Goal: Communication & Community: Answer question/provide support

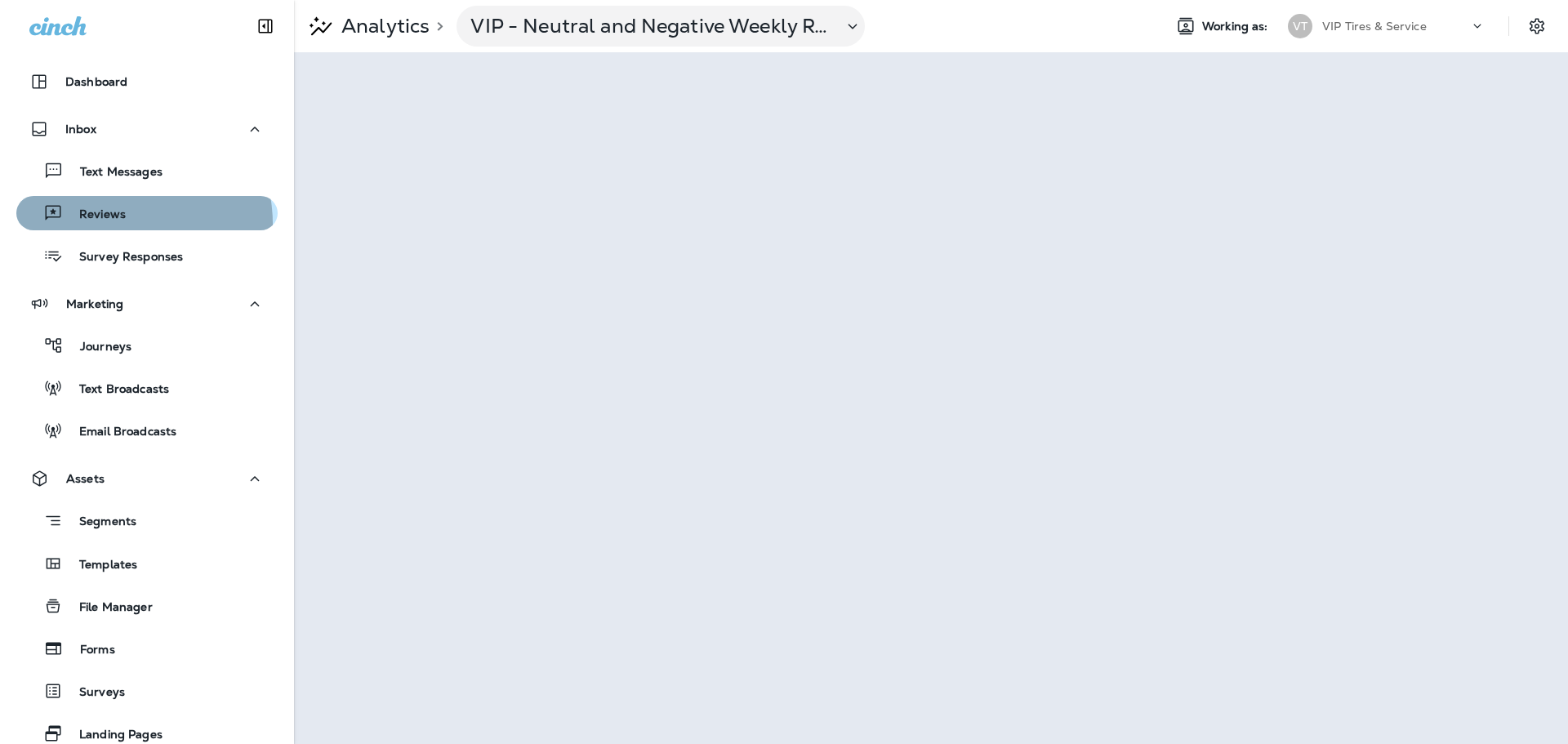
click at [119, 224] on div "Reviews" at bounding box center [74, 213] width 103 height 24
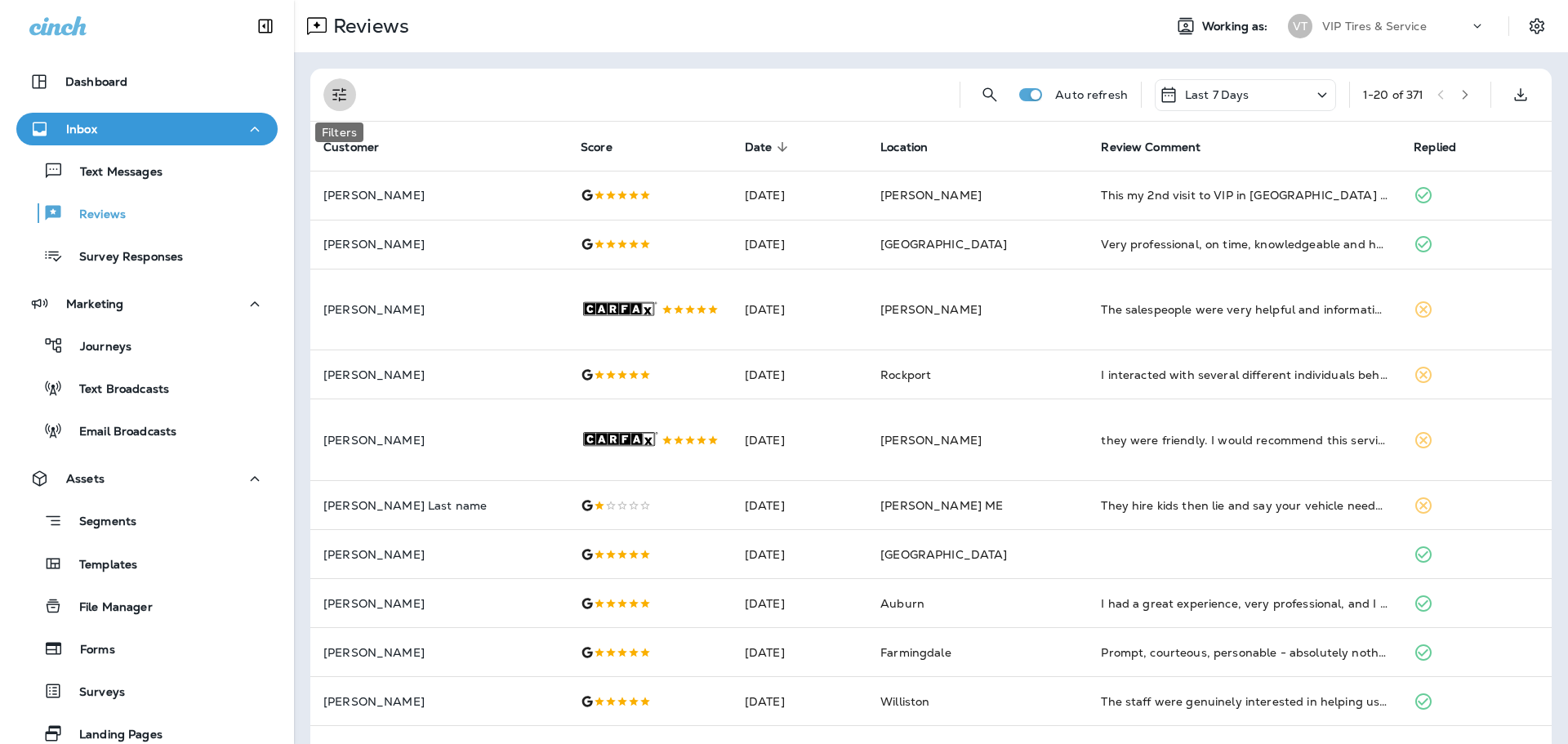
click at [347, 99] on icon "Filters" at bounding box center [340, 95] width 20 height 20
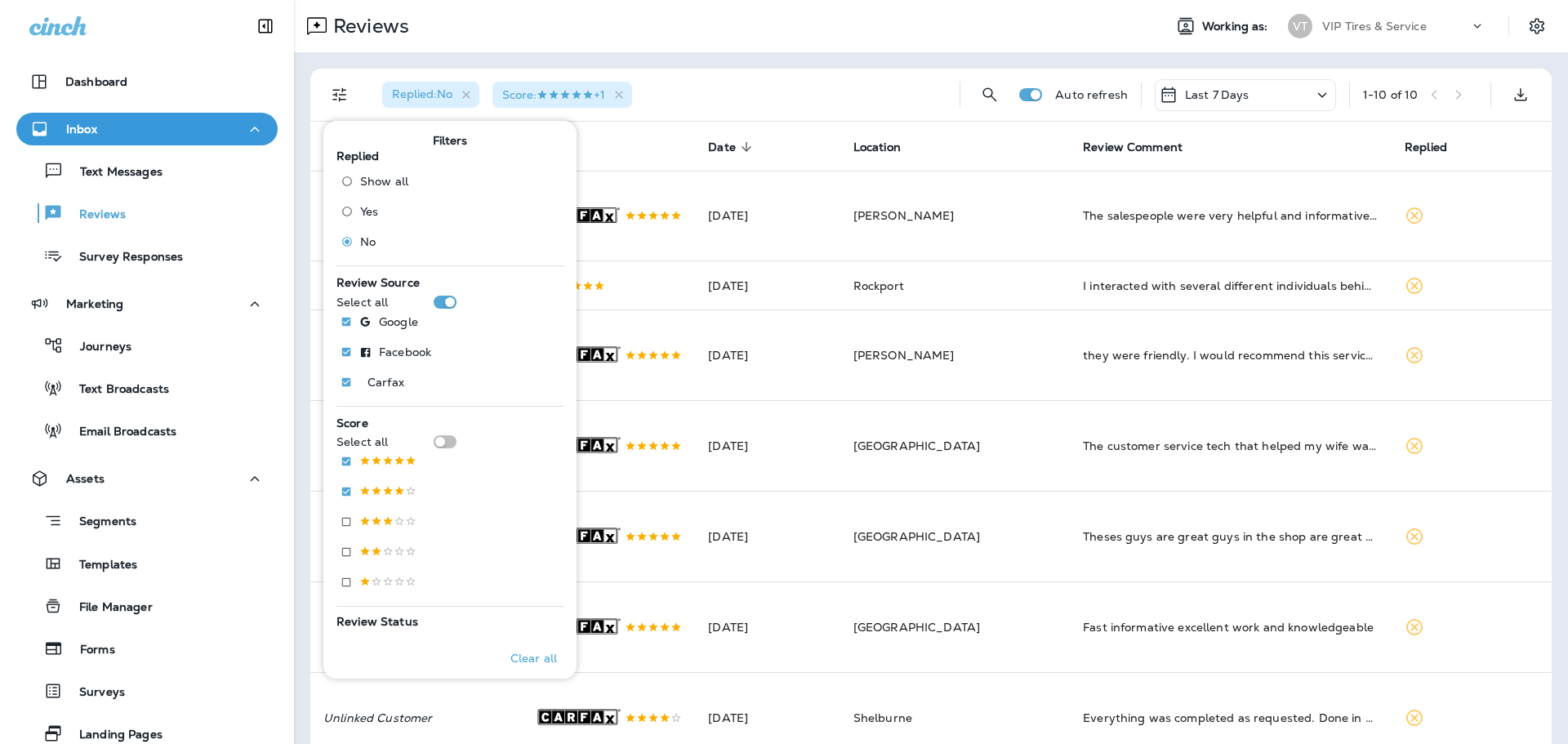
click at [756, 60] on div "Replied : No Score : +1 Auto refresh Last 7 Days 1 - 10 of 10 Customer Score Da…" at bounding box center [932, 553] width 1275 height 1000
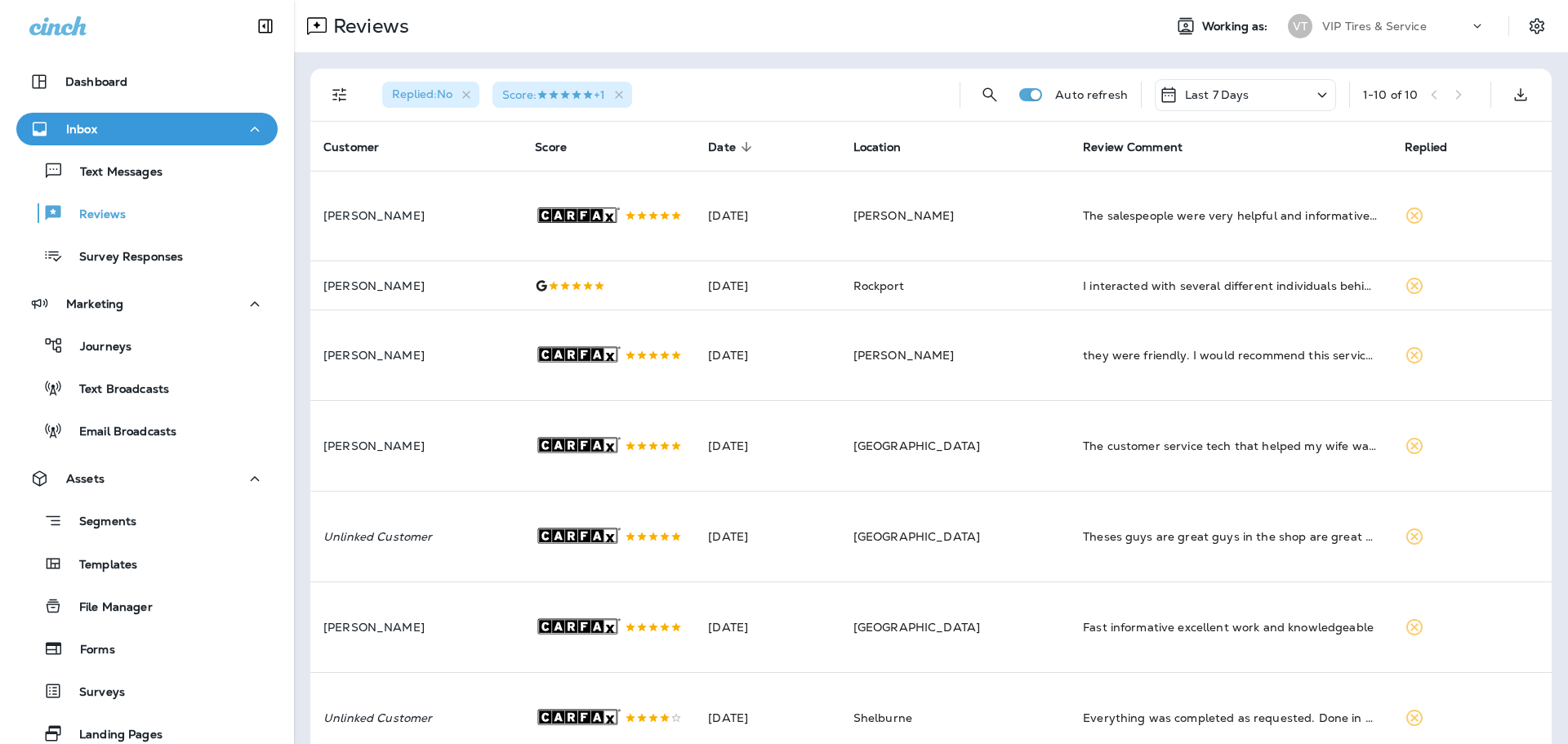
click at [345, 90] on icon "Filters" at bounding box center [340, 95] width 20 height 20
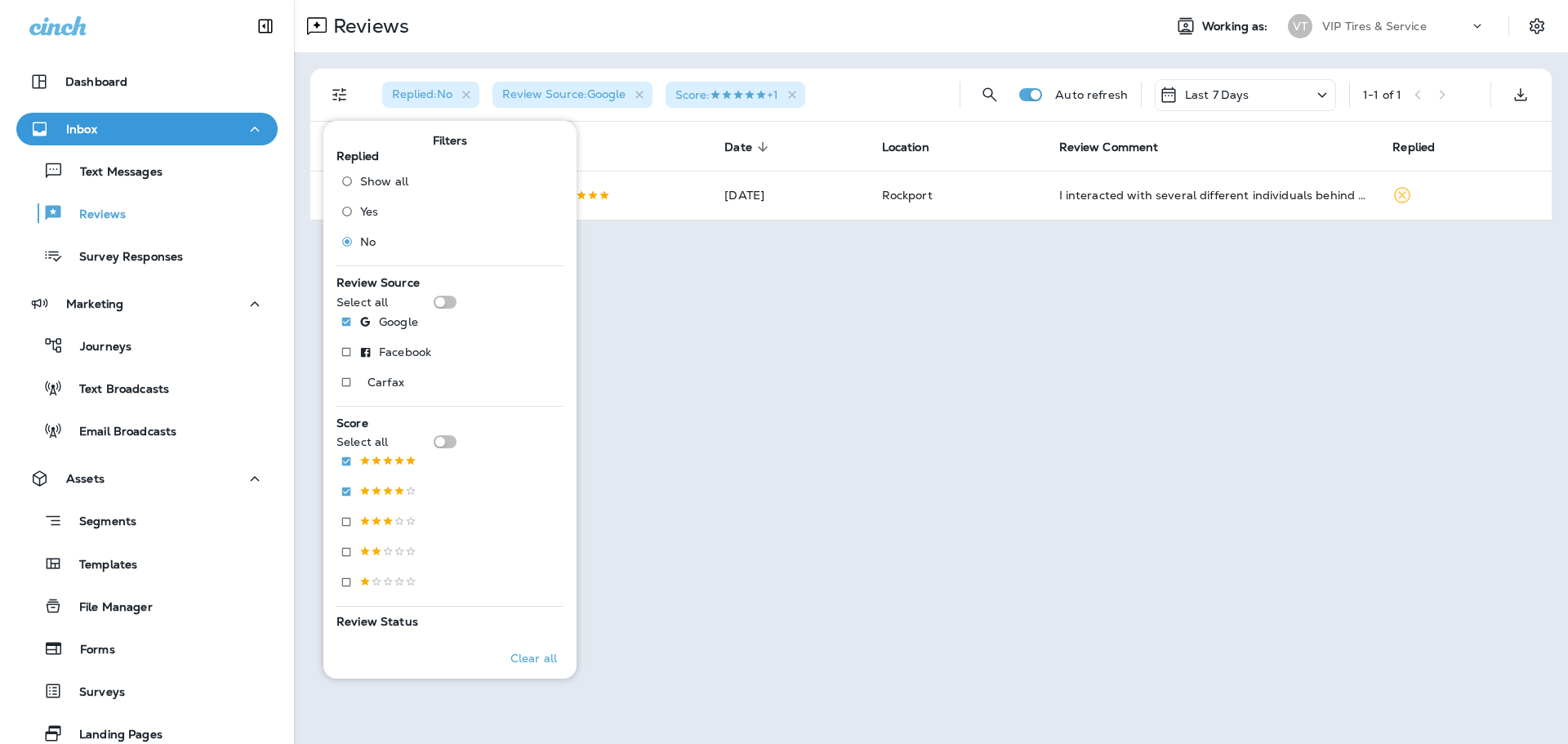
click at [589, 39] on div "Reviews" at bounding box center [722, 26] width 856 height 33
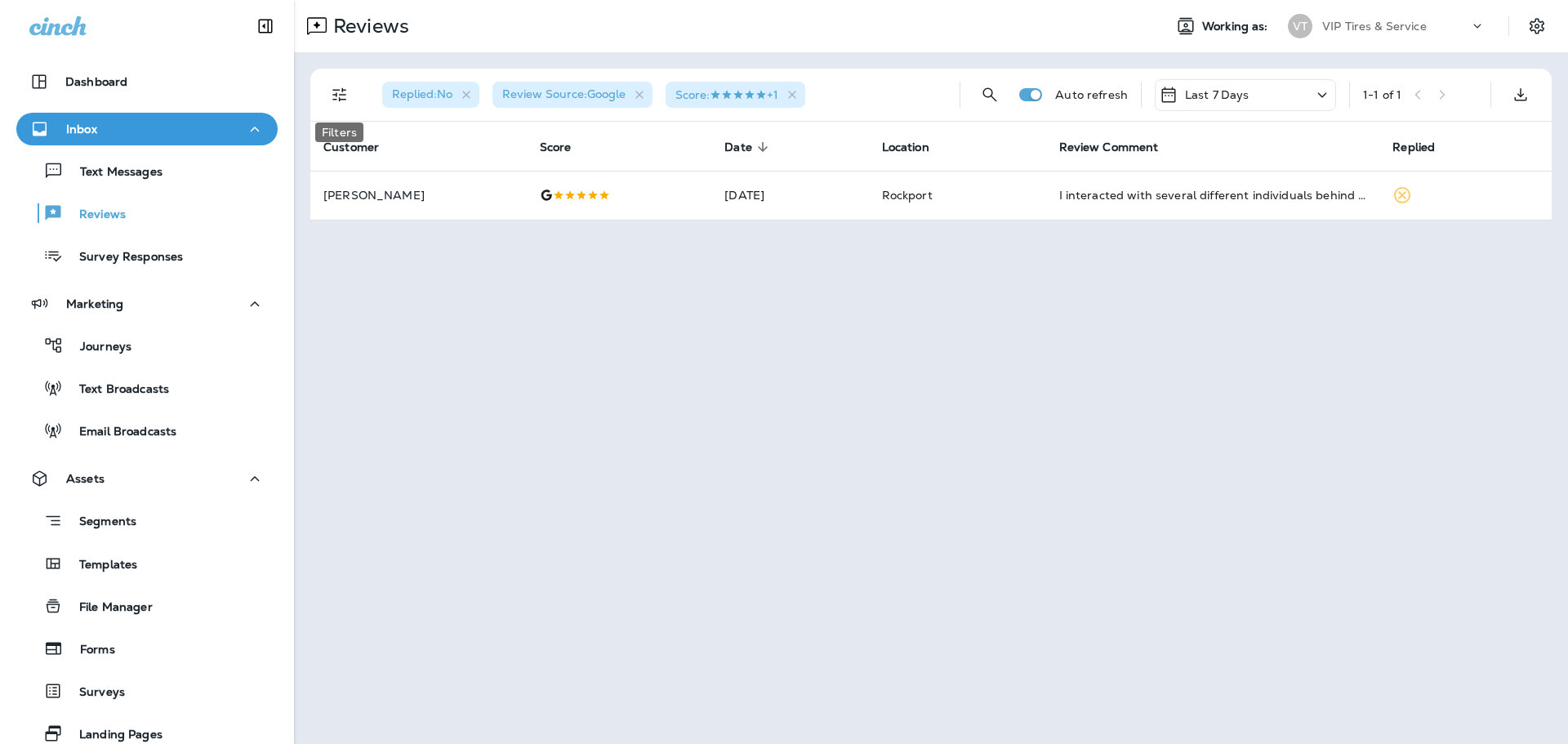
click at [340, 90] on icon "Filters" at bounding box center [340, 95] width 20 height 20
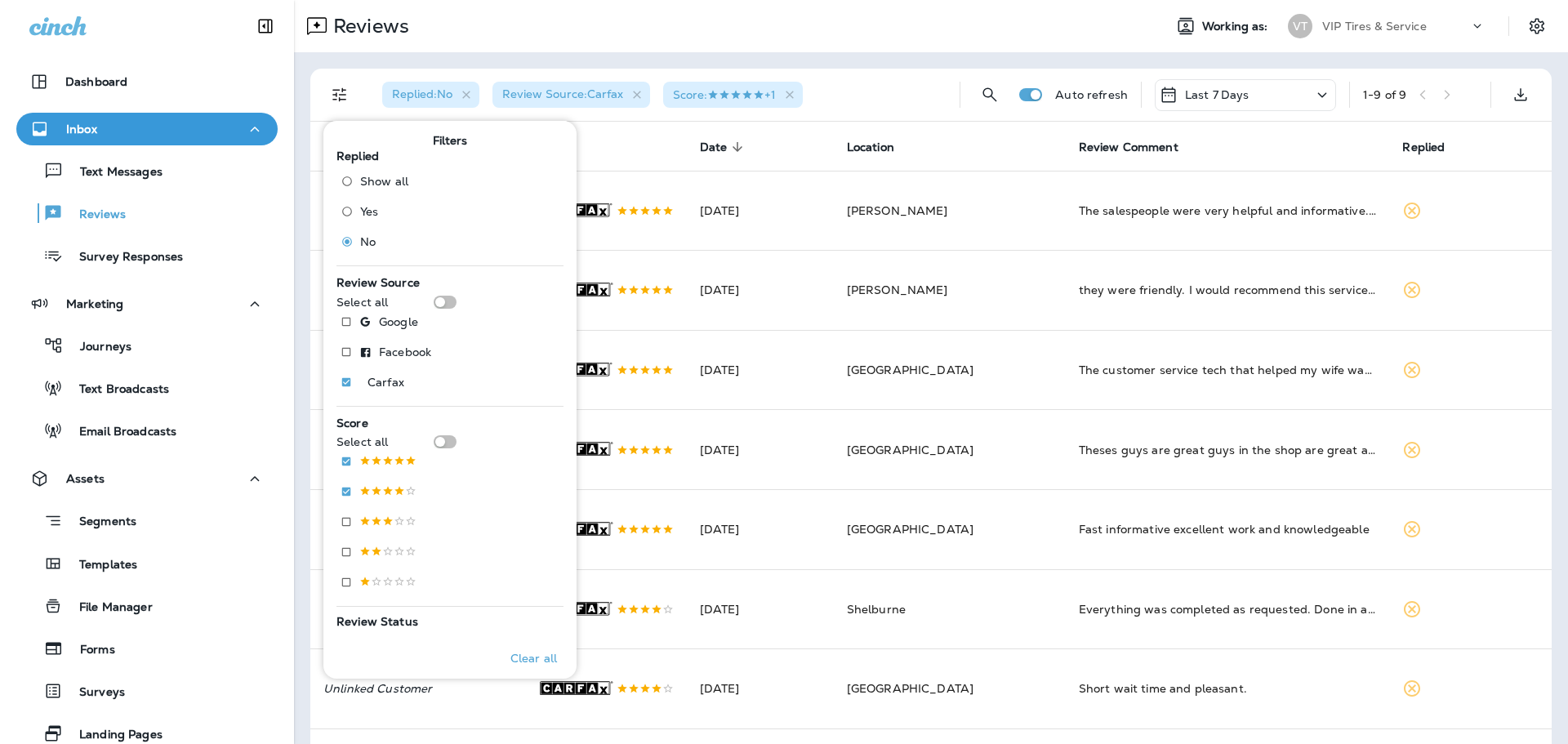
click at [858, 46] on div "Reviews Working as: VT VIP Tires & Service" at bounding box center [932, 26] width 1275 height 52
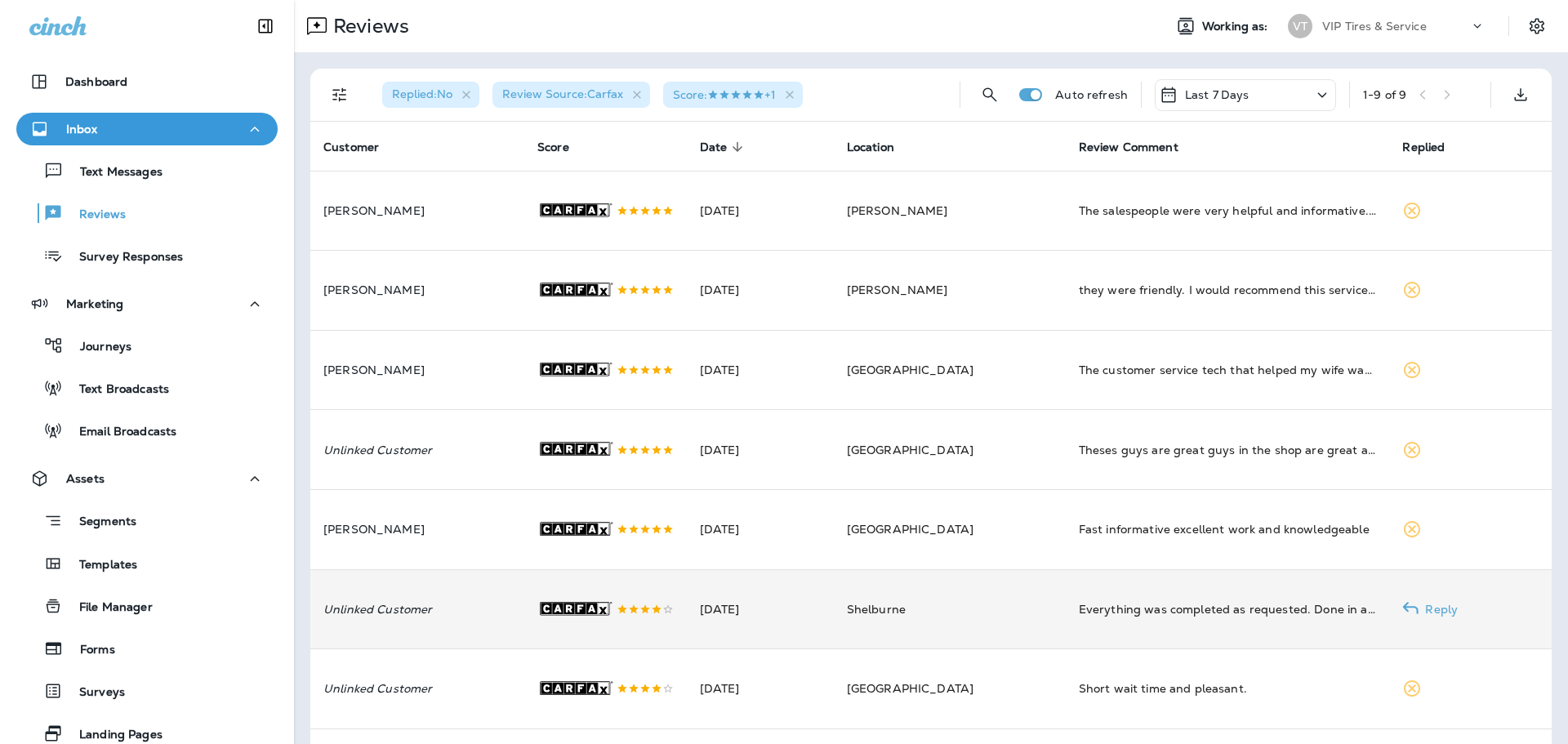
click at [636, 628] on div ".st0{fill-rule:evenodd;clip-rule:evenodd;fill:#FFFFFF;} .st1{fill-rule:evenodd;…" at bounding box center [605, 610] width 136 height 79
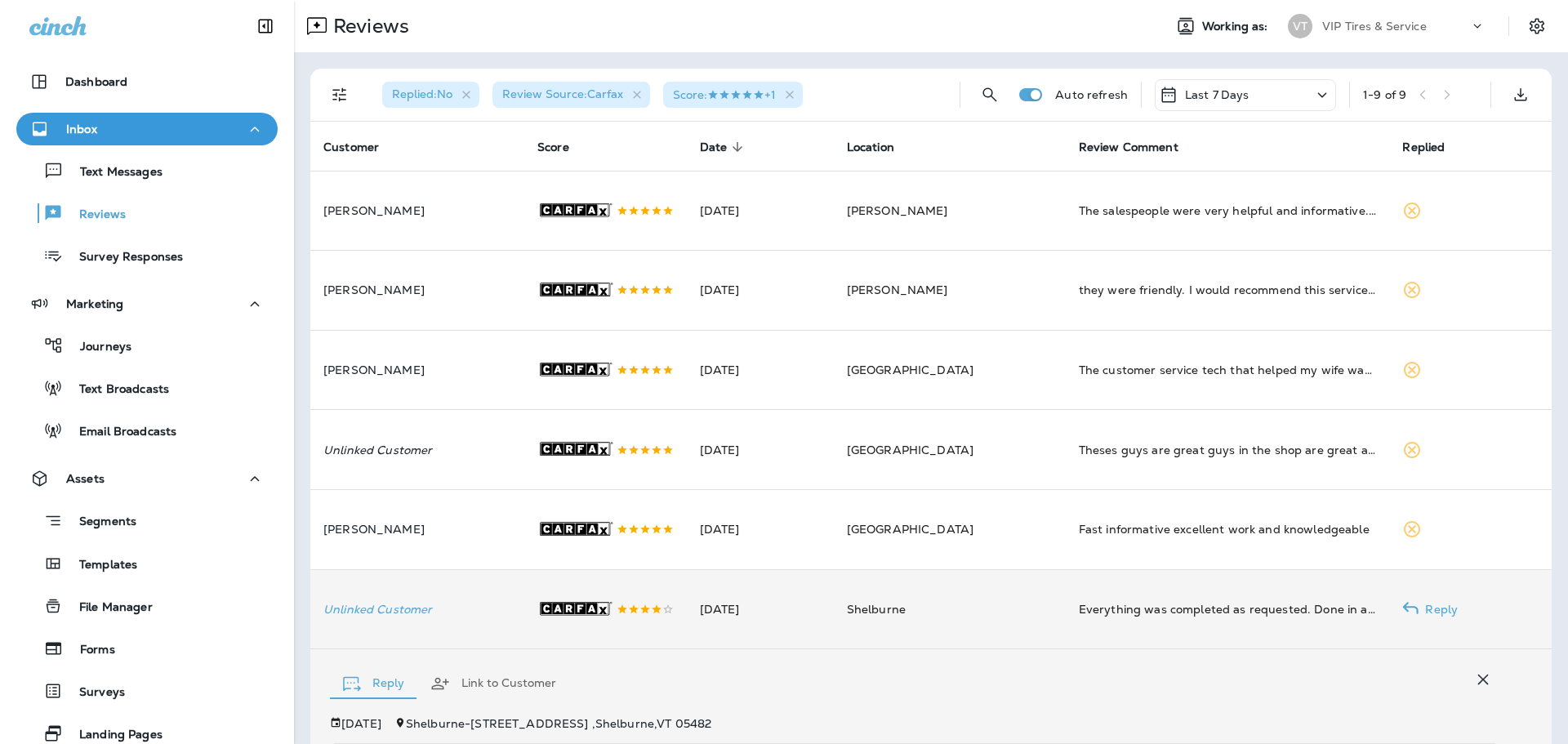
scroll to position [301, 0]
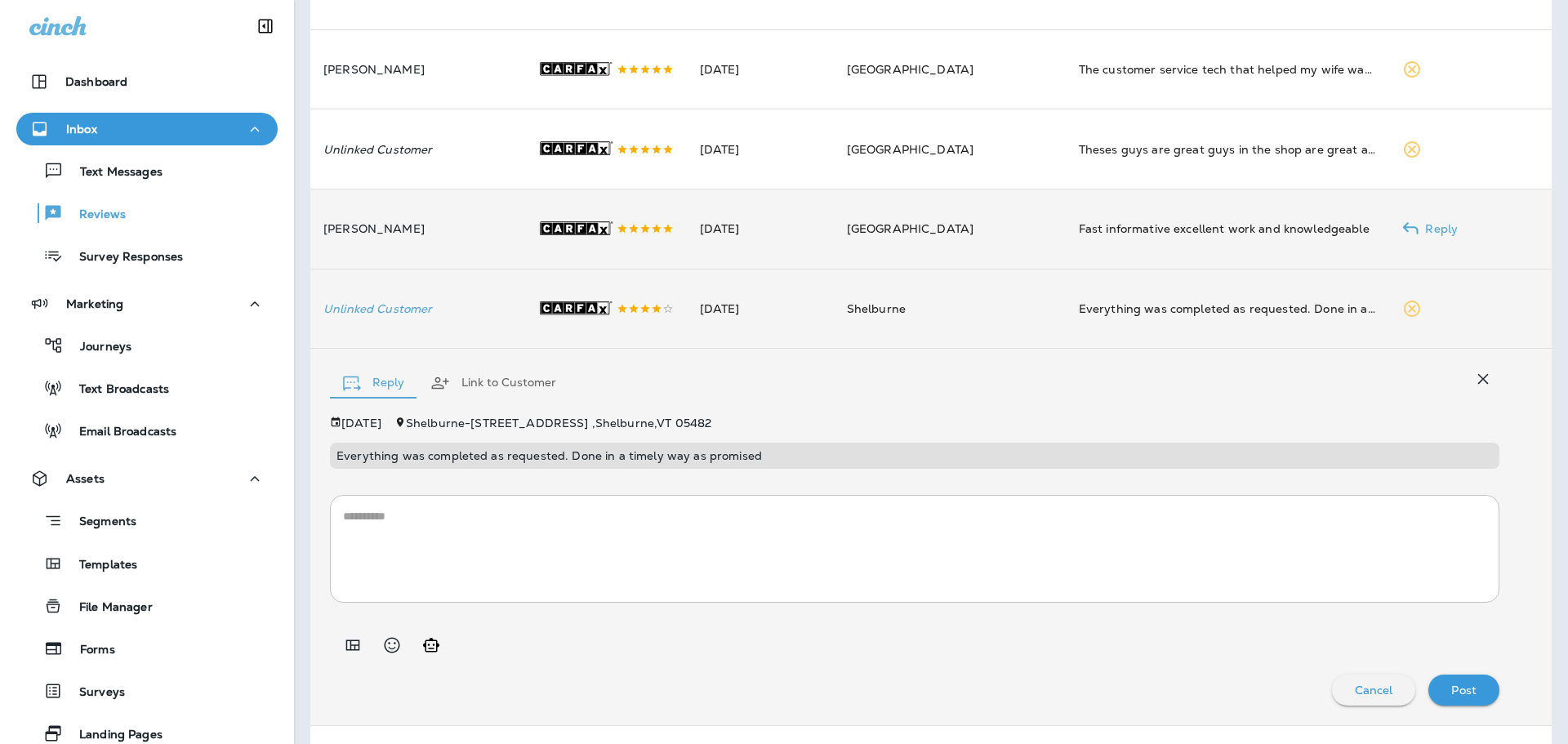
click at [656, 237] on div ".st0{fill-rule:evenodd;clip-rule:evenodd;fill:#FFFFFF;} .st1{fill-rule:evenodd;…" at bounding box center [605, 229] width 136 height 79
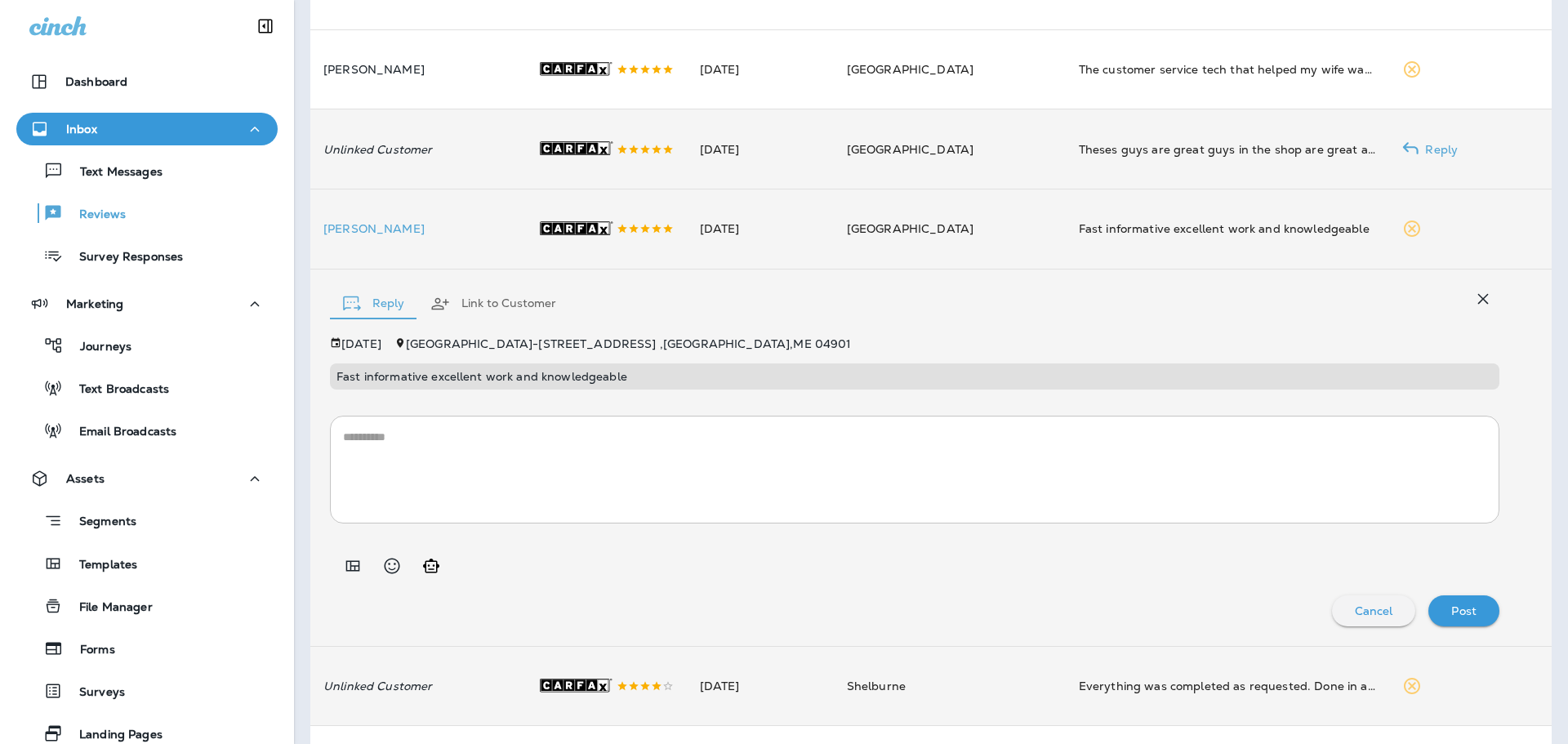
click at [658, 148] on div ".st0{fill-rule:evenodd;clip-rule:evenodd;fill:#FFFFFF;} .st1{fill-rule:evenodd;…" at bounding box center [605, 149] width 136 height 79
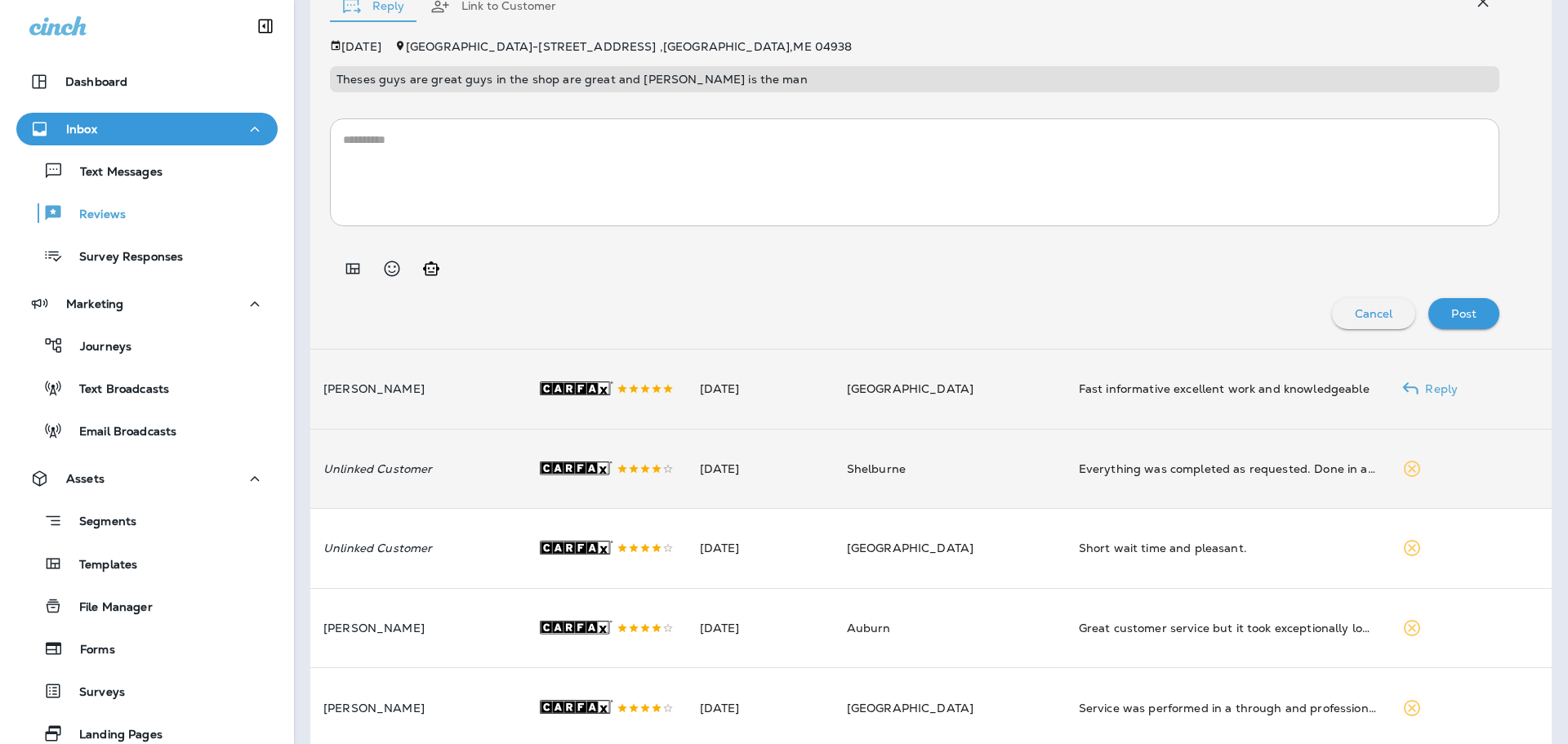
scroll to position [566, 0]
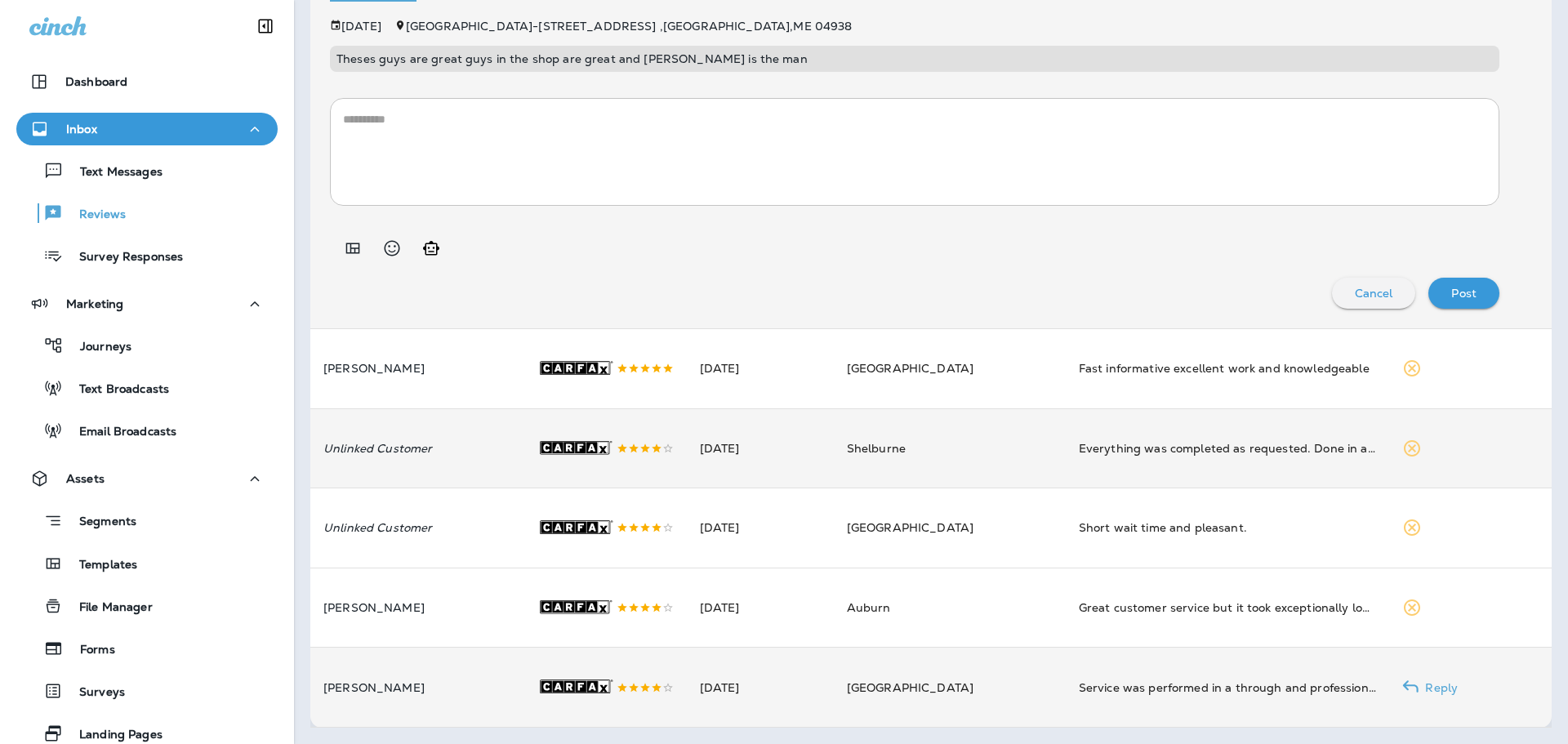
click at [648, 671] on div ".st0{fill-rule:evenodd;clip-rule:evenodd;fill:#FFFFFF;} .st1{fill-rule:evenodd;…" at bounding box center [605, 688] width 136 height 79
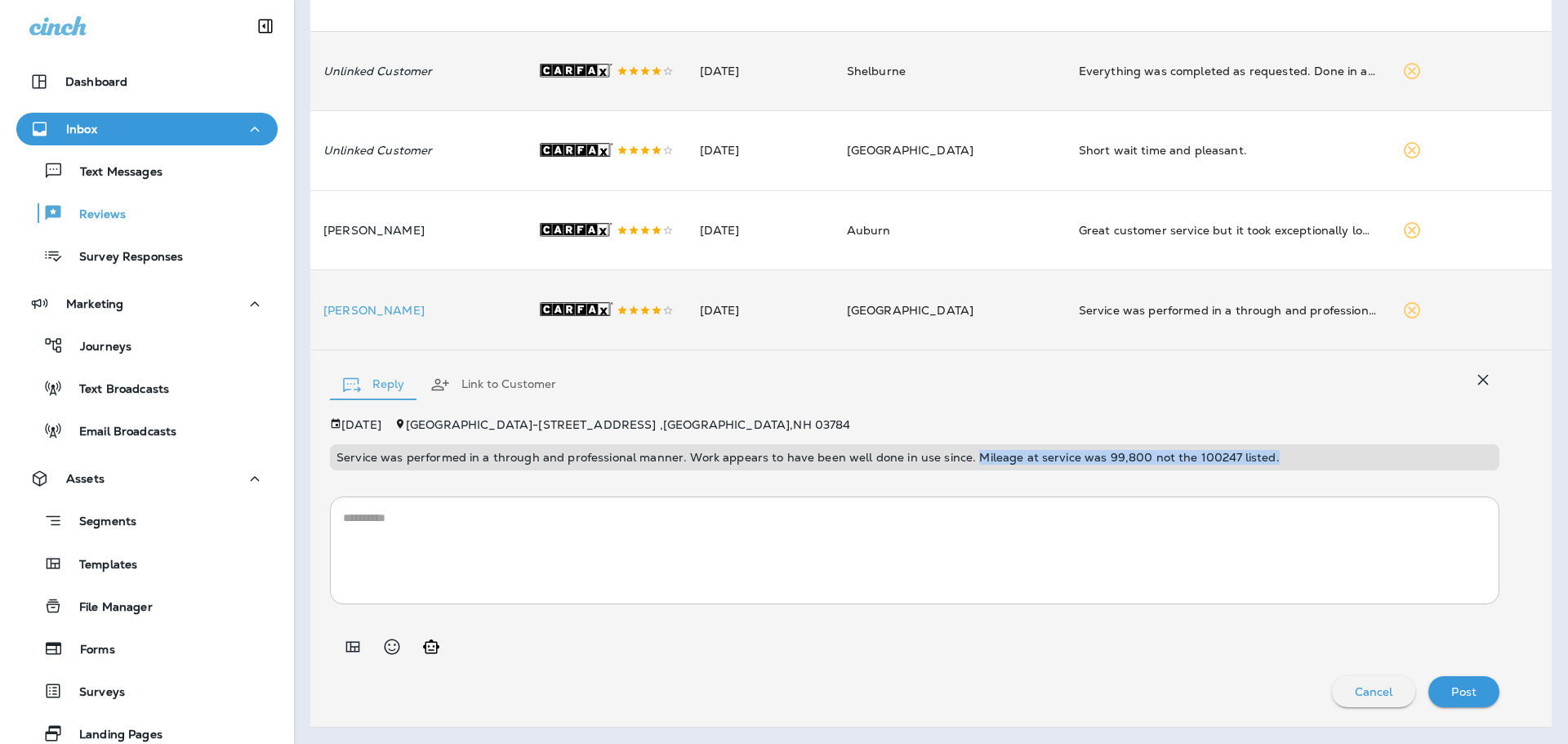
drag, startPoint x: 1275, startPoint y: 455, endPoint x: 962, endPoint y: 448, distance: 313.1
click at [962, 448] on div "Service was performed in a through and professional manner. Work appears to hav…" at bounding box center [915, 457] width 1170 height 26
click at [910, 558] on textarea at bounding box center [914, 551] width 1144 height 81
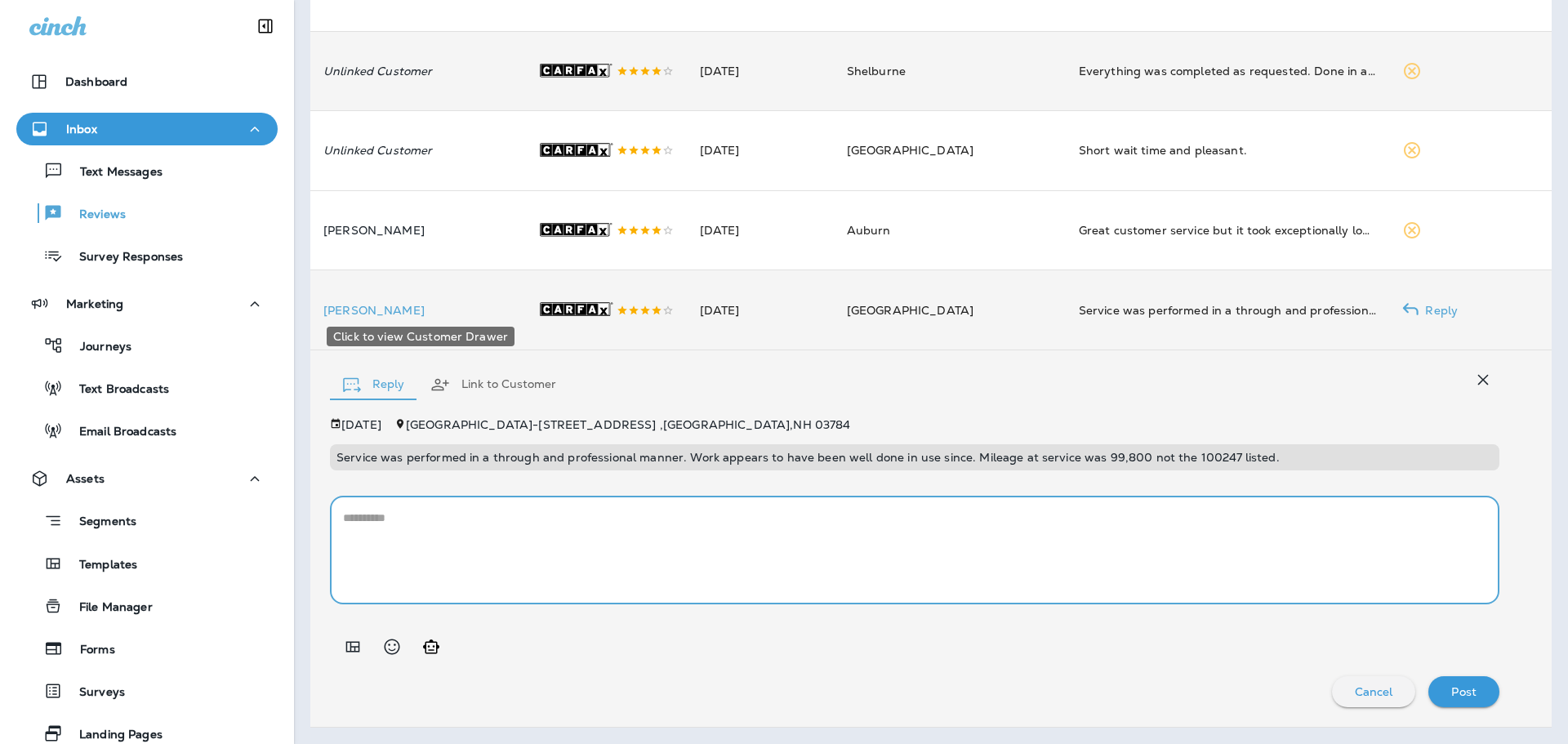
click at [376, 314] on p "[PERSON_NAME]" at bounding box center [417, 311] width 188 height 13
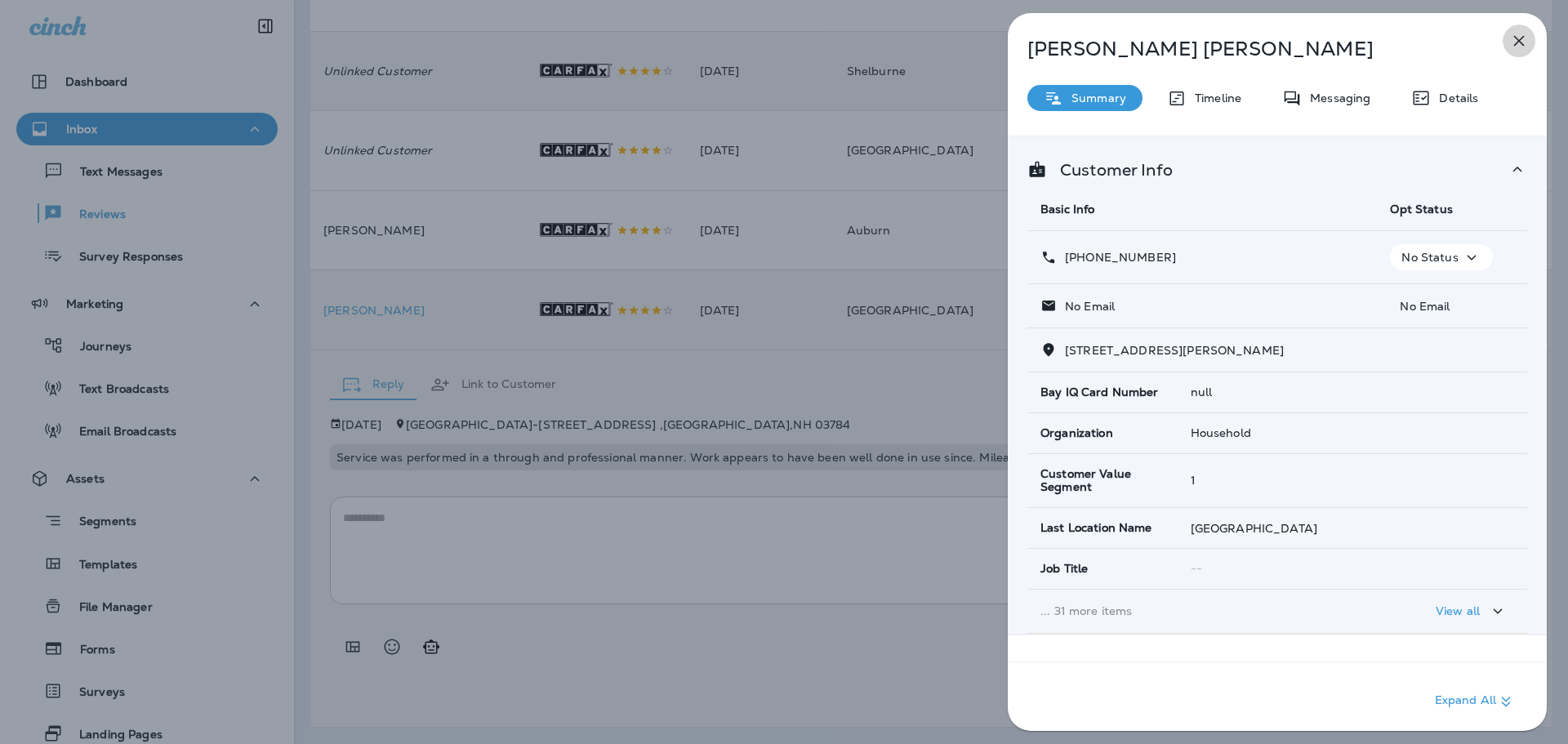
click at [1516, 38] on icon "button" at bounding box center [1520, 42] width 11 height 11
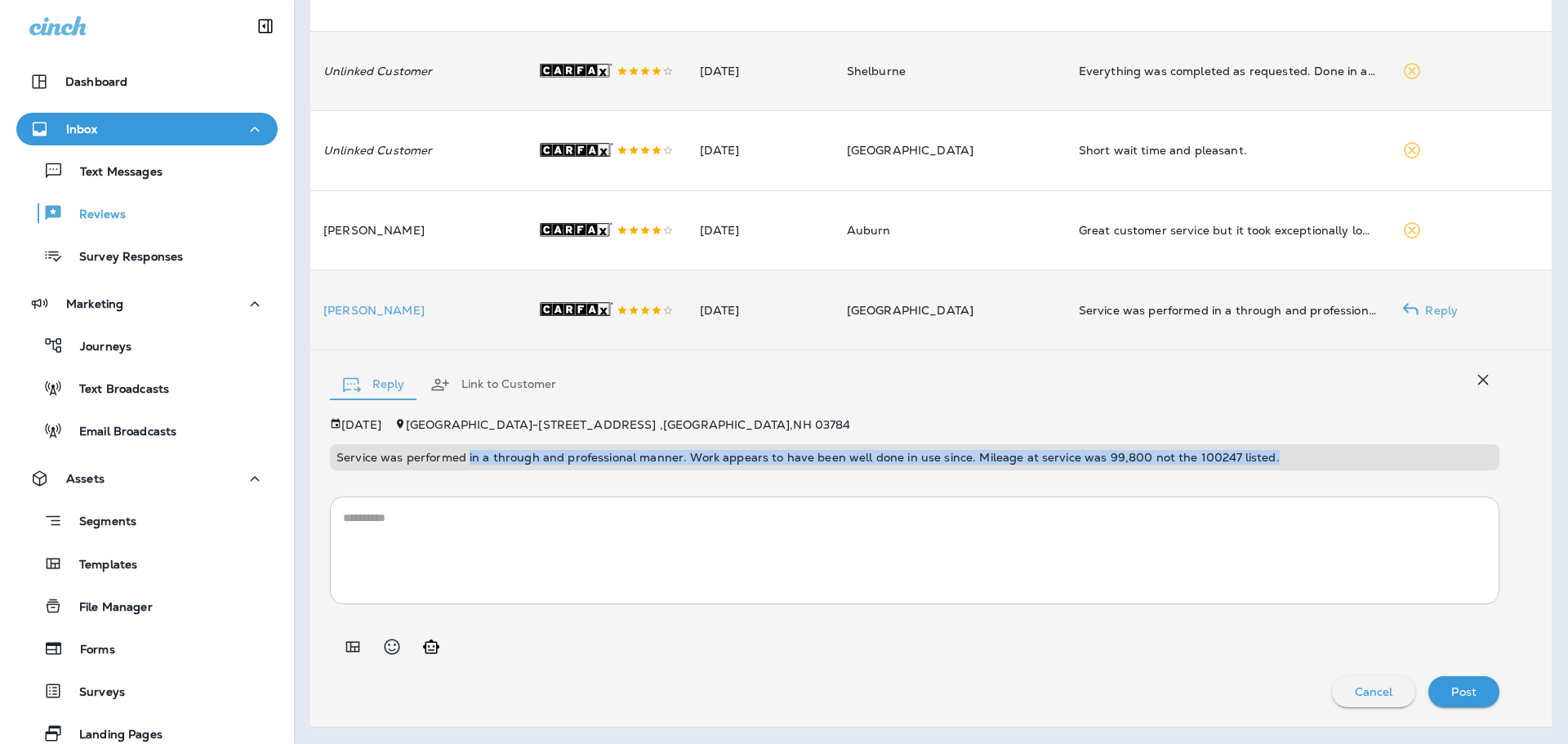
drag, startPoint x: 465, startPoint y: 460, endPoint x: 1312, endPoint y: 466, distance: 847.0
click at [1312, 466] on div "Service was performed in a through and professional manner. Work appears to hav…" at bounding box center [915, 457] width 1170 height 26
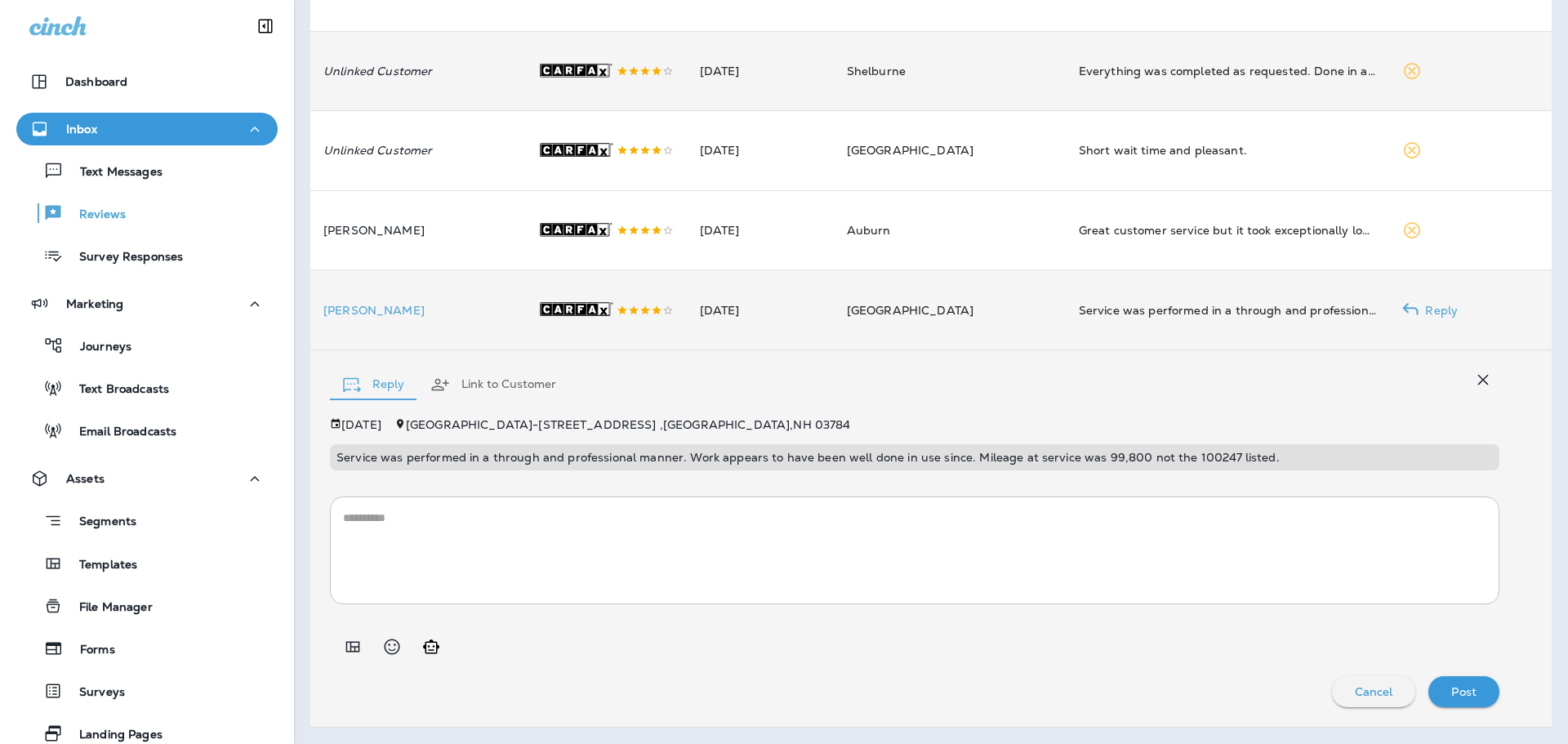
click at [385, 304] on p "[PERSON_NAME]" at bounding box center [417, 311] width 188 height 13
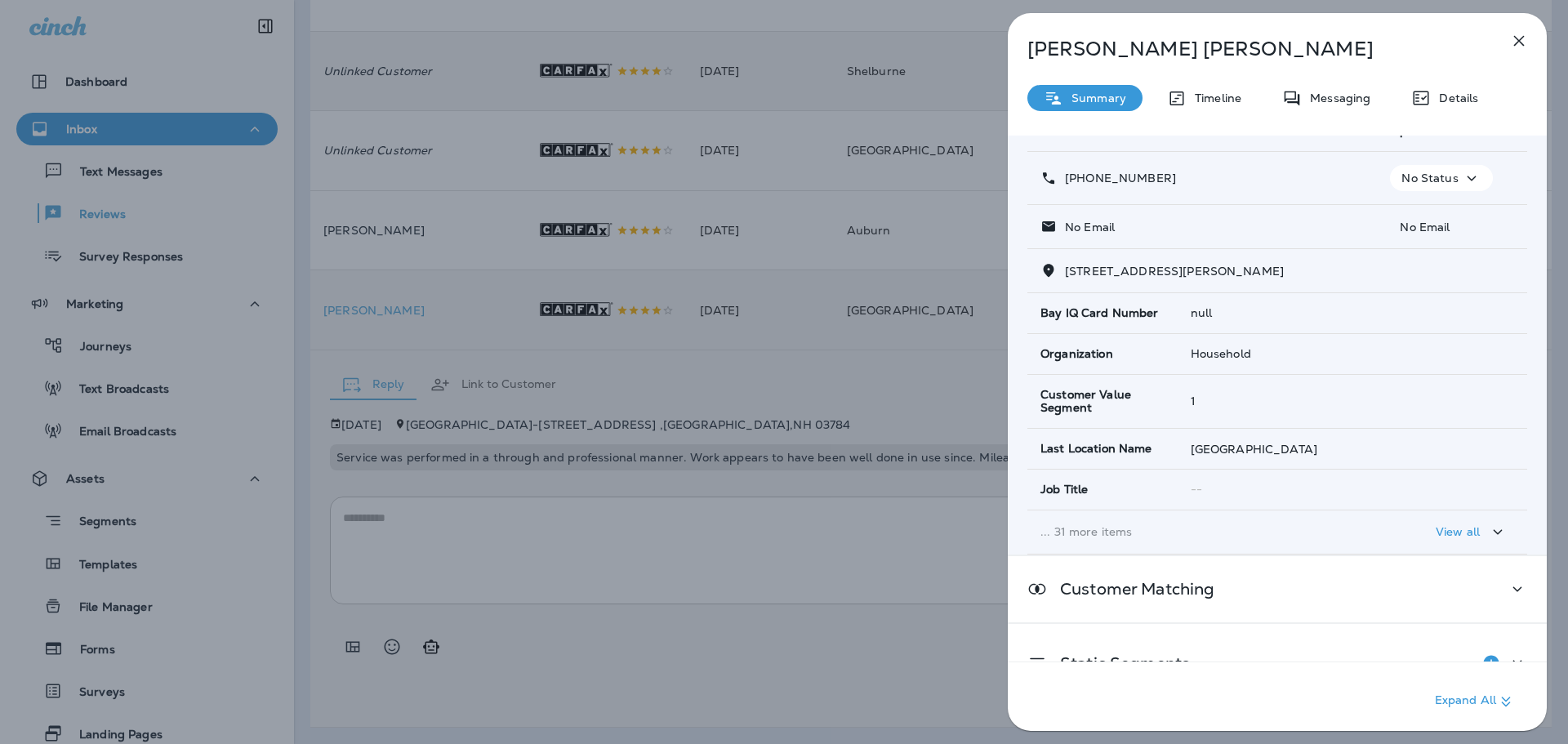
scroll to position [189, 0]
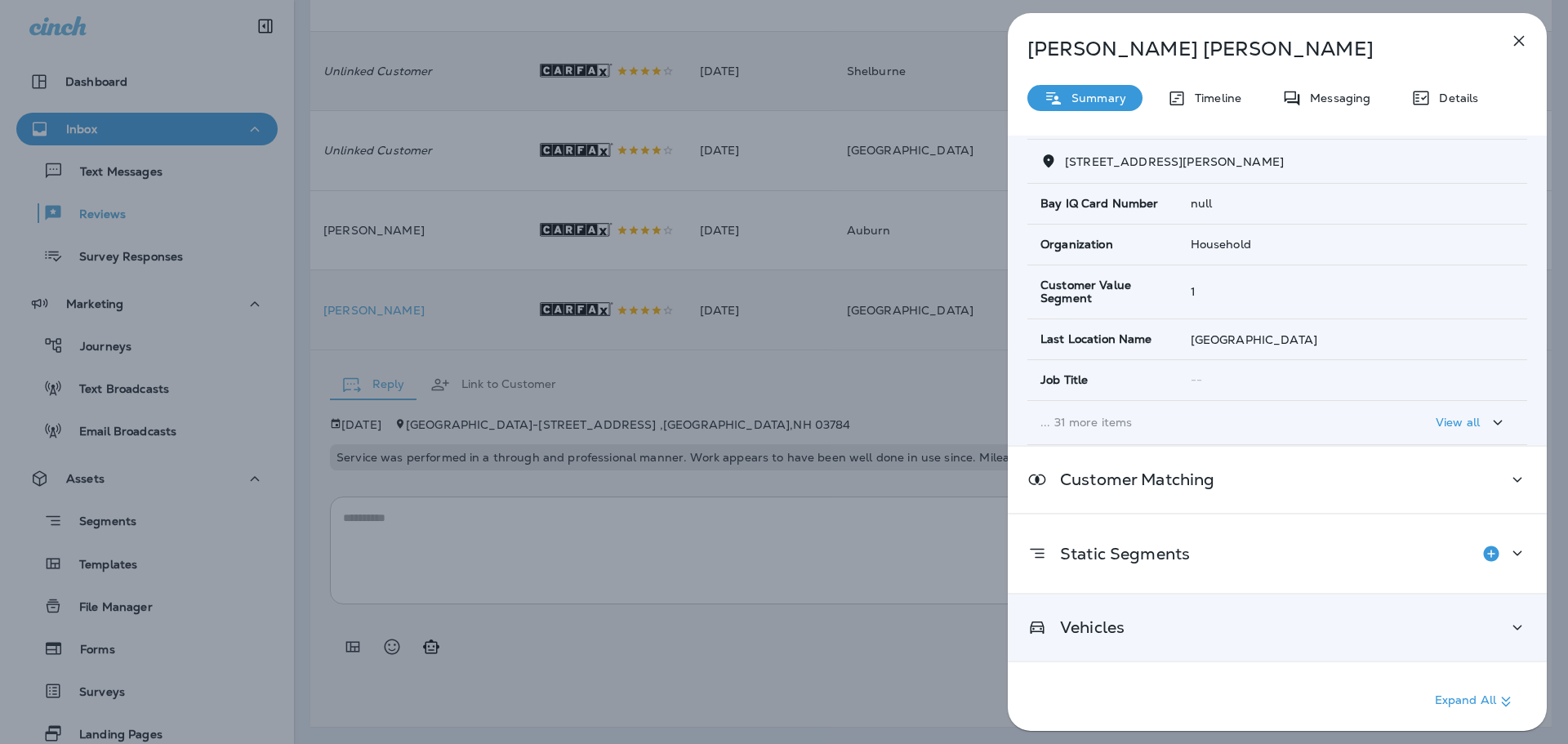
click at [1160, 612] on div "Vehicles" at bounding box center [1277, 628] width 539 height 66
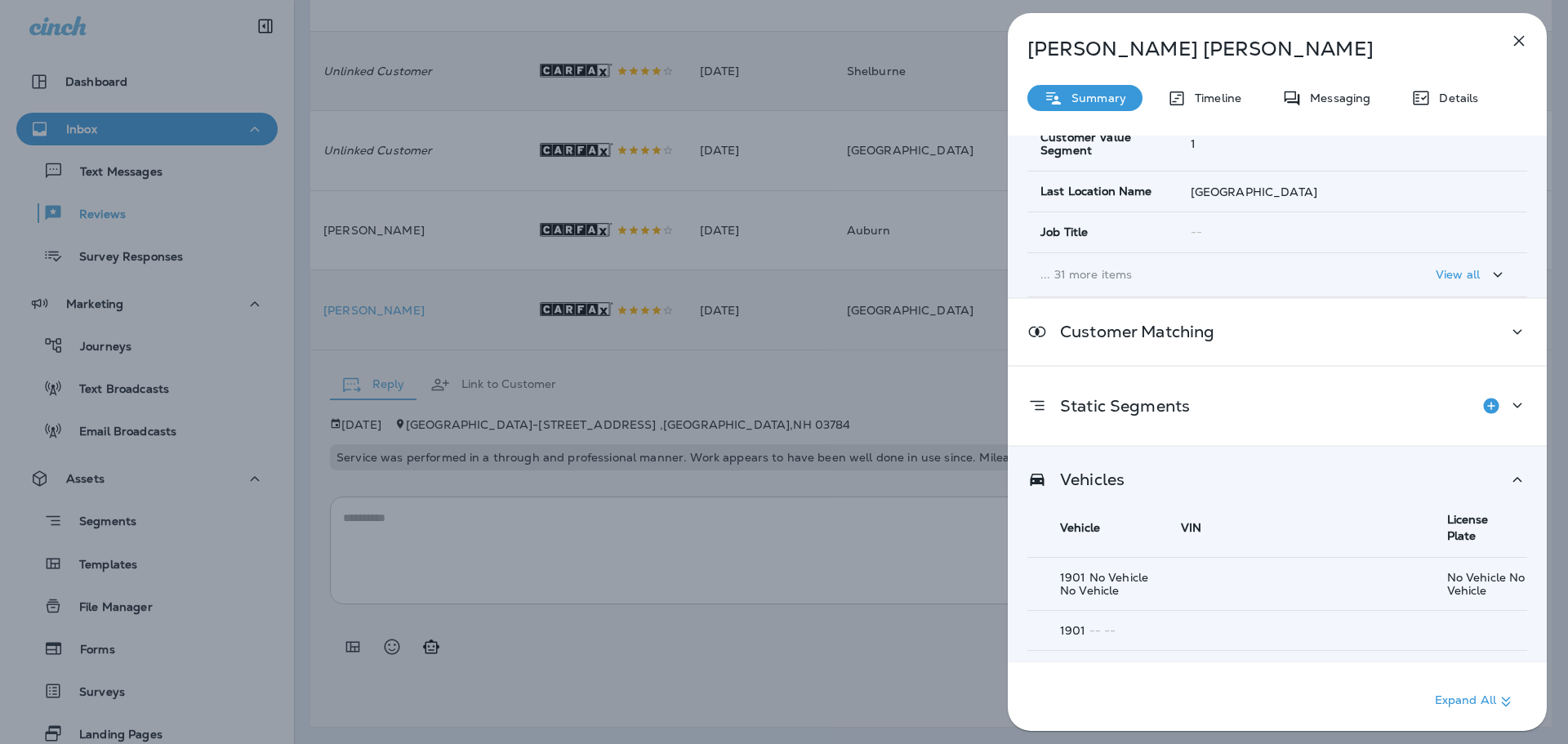
scroll to position [349, 0]
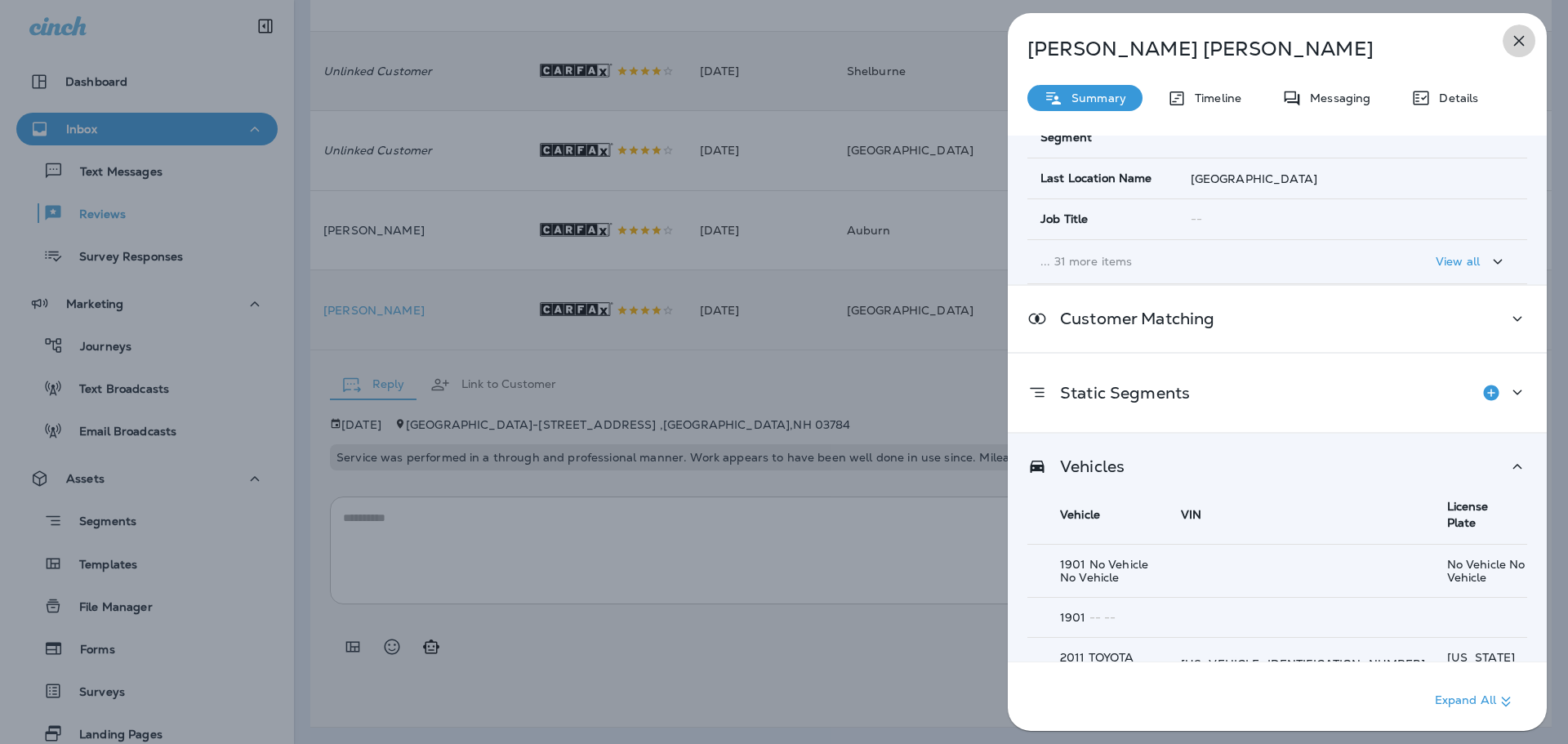
click at [1518, 41] on icon "button" at bounding box center [1520, 42] width 11 height 11
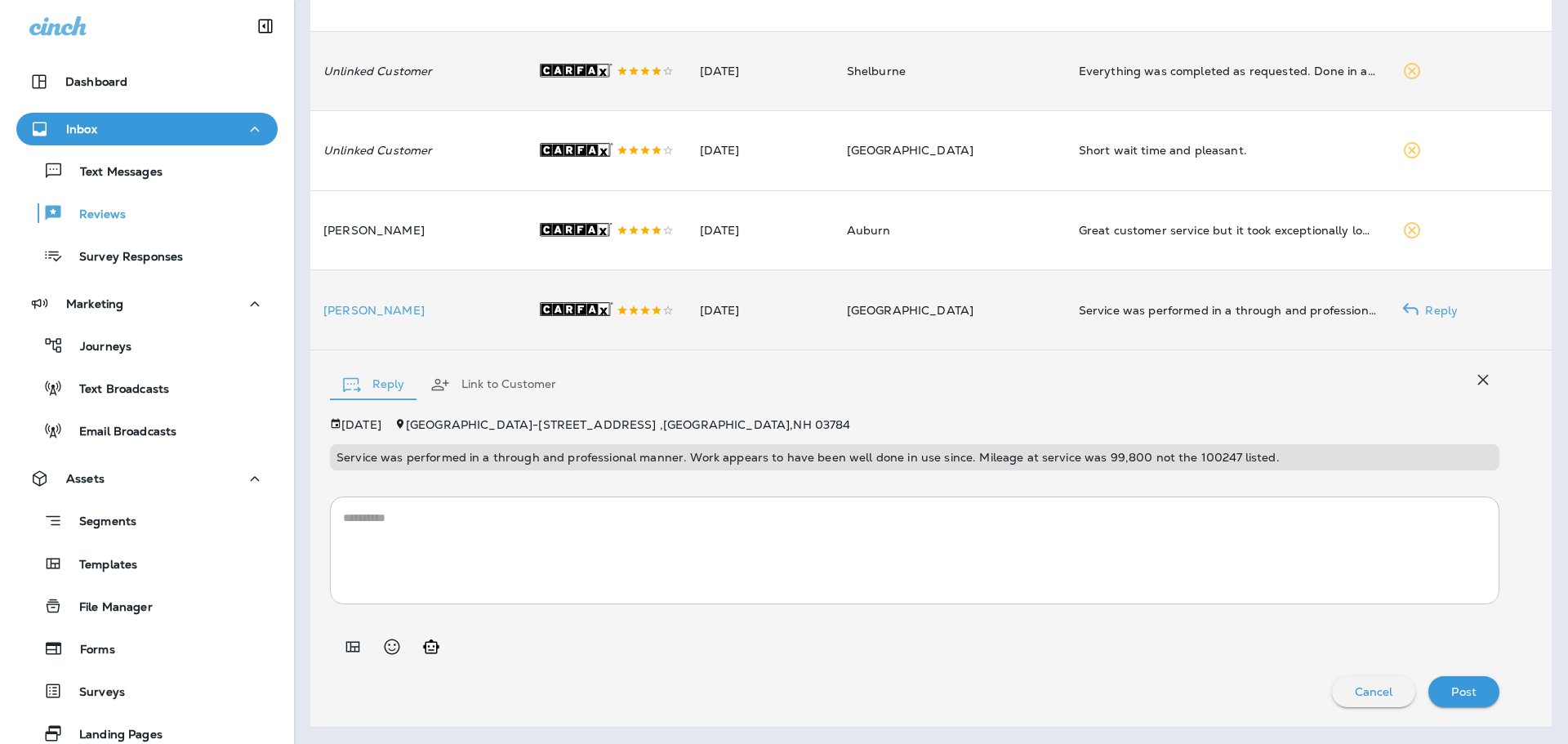
click at [717, 523] on textarea at bounding box center [914, 551] width 1144 height 81
click at [746, 422] on div "[DATE][STREET_ADDRESS]" at bounding box center [915, 424] width 1170 height 13
click at [542, 547] on textarea at bounding box center [914, 551] width 1144 height 81
click at [371, 312] on p "[PERSON_NAME]" at bounding box center [417, 311] width 188 height 13
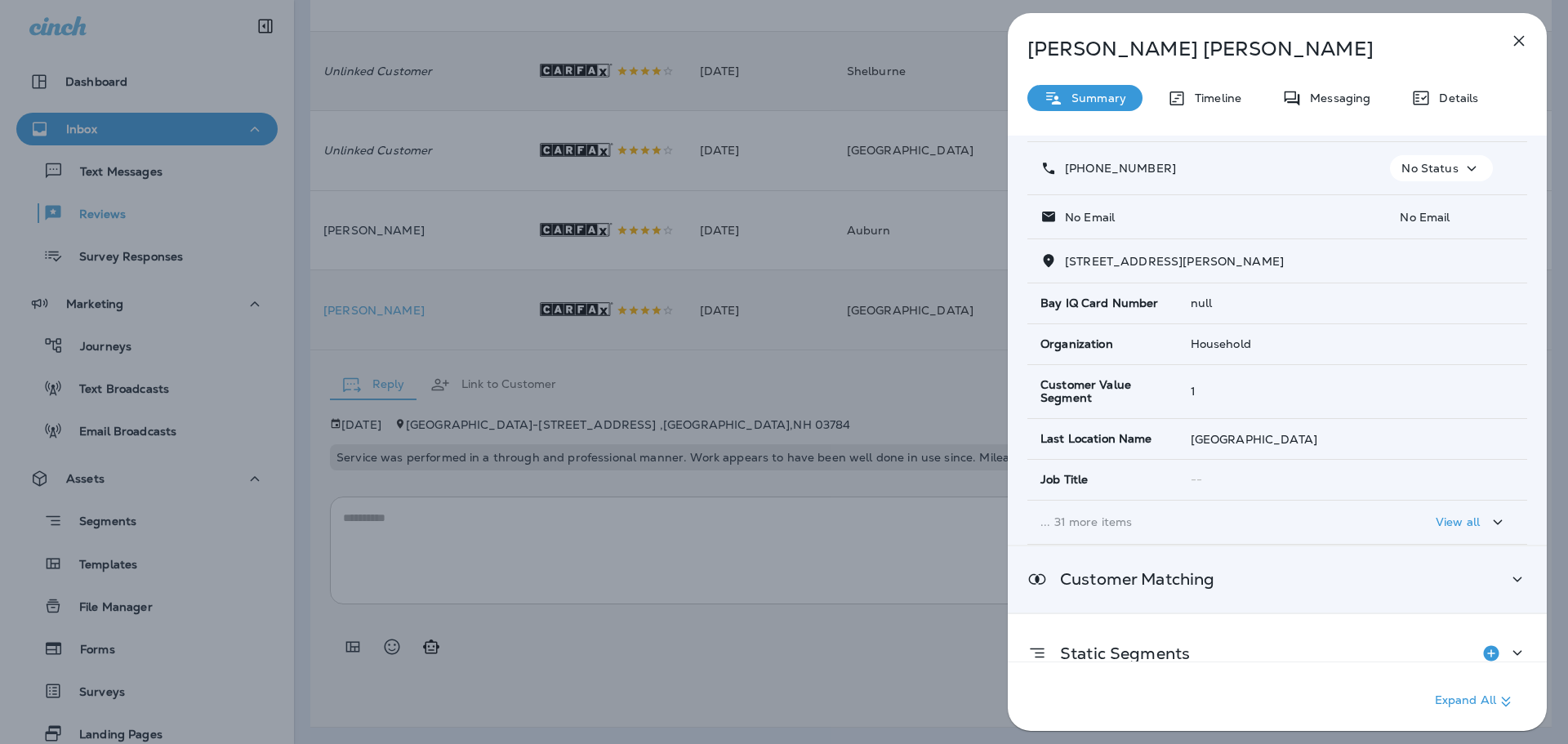
scroll to position [189, 0]
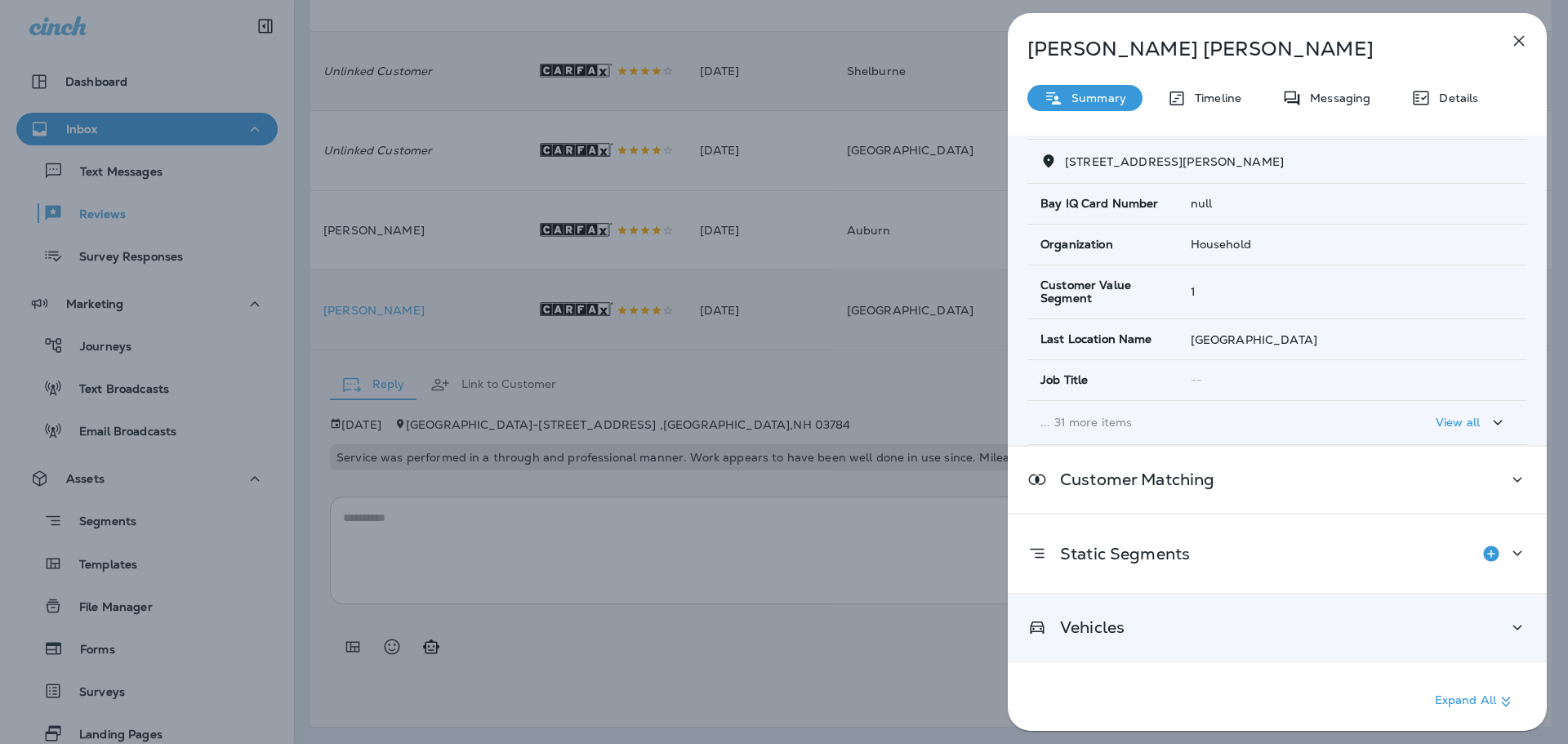
click at [1146, 628] on div "Vehicles" at bounding box center [1277, 628] width 500 height 21
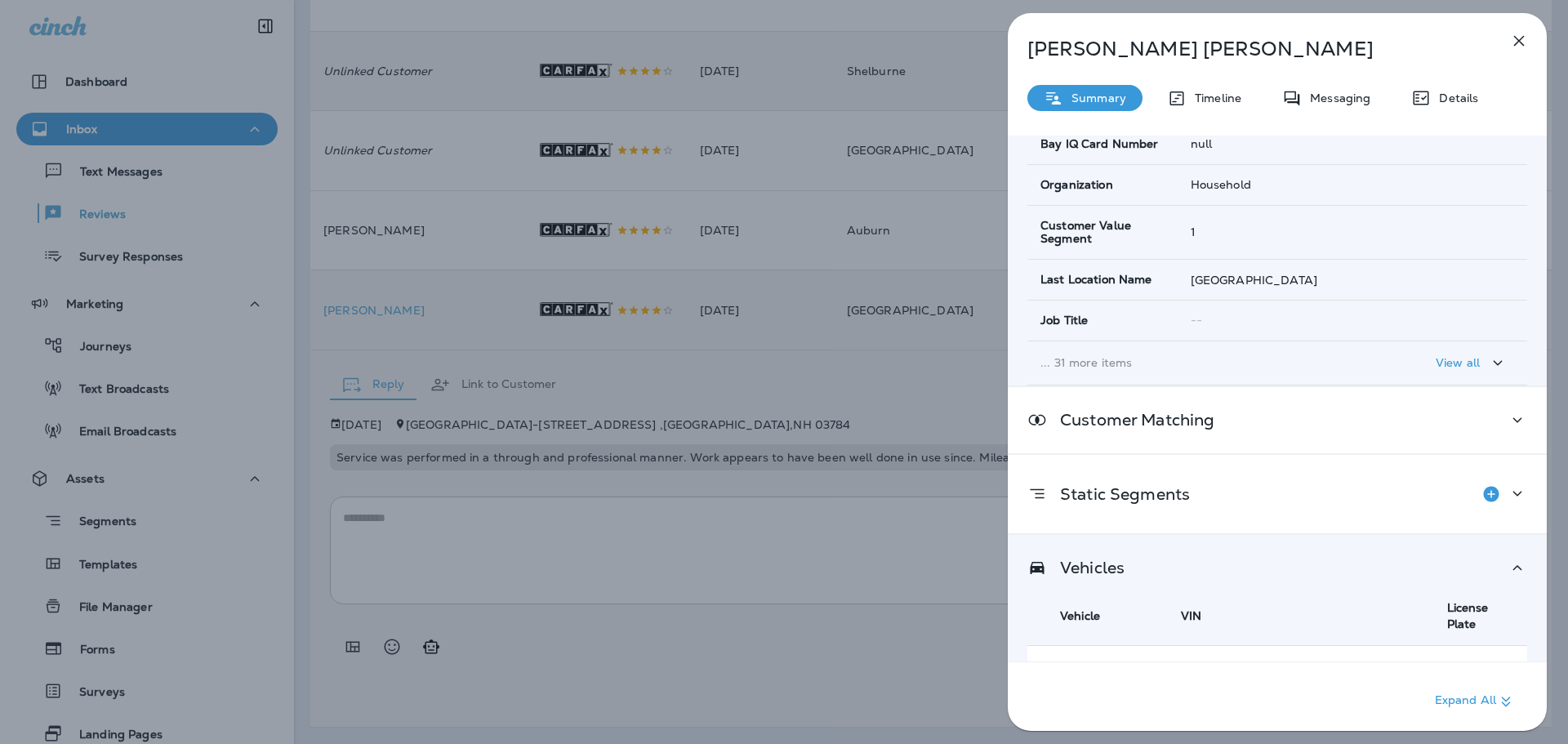
scroll to position [349, 0]
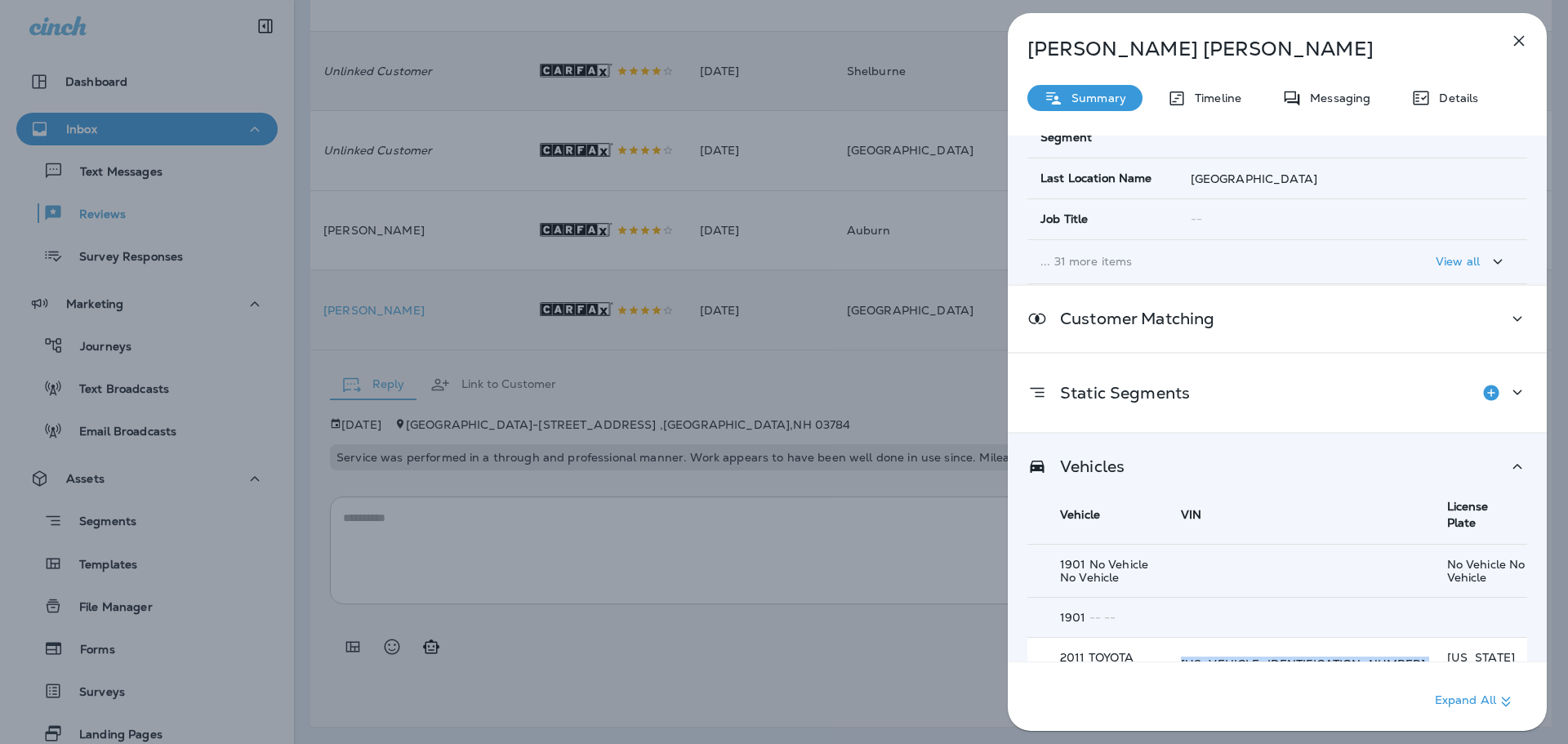
drag, startPoint x: 1274, startPoint y: 644, endPoint x: 1406, endPoint y: 635, distance: 132.3
click at [1406, 637] on tr "2011 TOYOTA COROLLA [US_VEHICLE_IDENTIFICATION_NUMBER] [US_STATE] hpd819" at bounding box center [1277, 664] width 500 height 53
copy p "[US_VEHICLE_IDENTIFICATION_NUMBER]"
click at [688, 375] on div "[PERSON_NAME] Summary Timeline Messaging Details Customer Info Basic Info Opt S…" at bounding box center [784, 372] width 1568 height 744
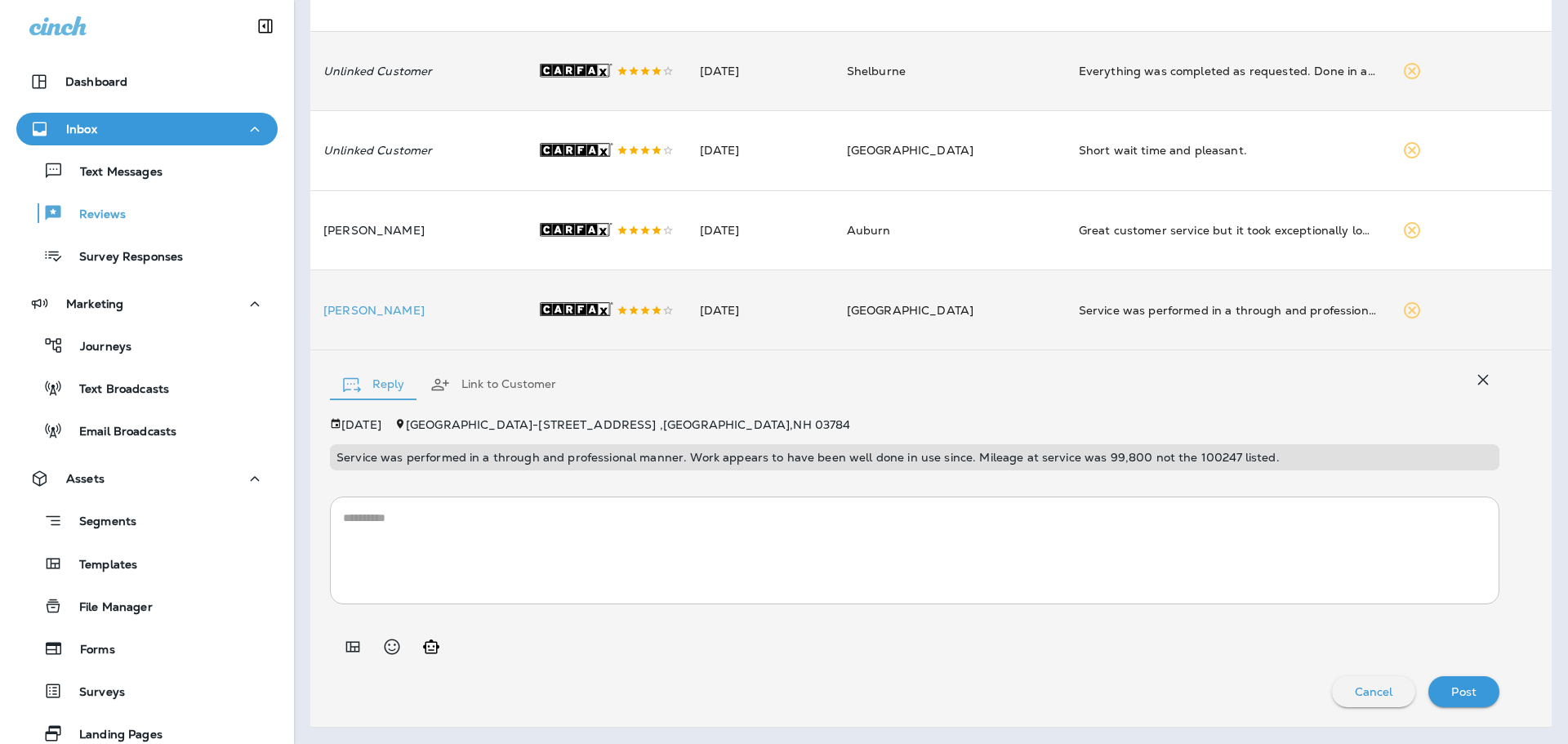
click at [1001, 563] on textarea at bounding box center [914, 551] width 1144 height 81
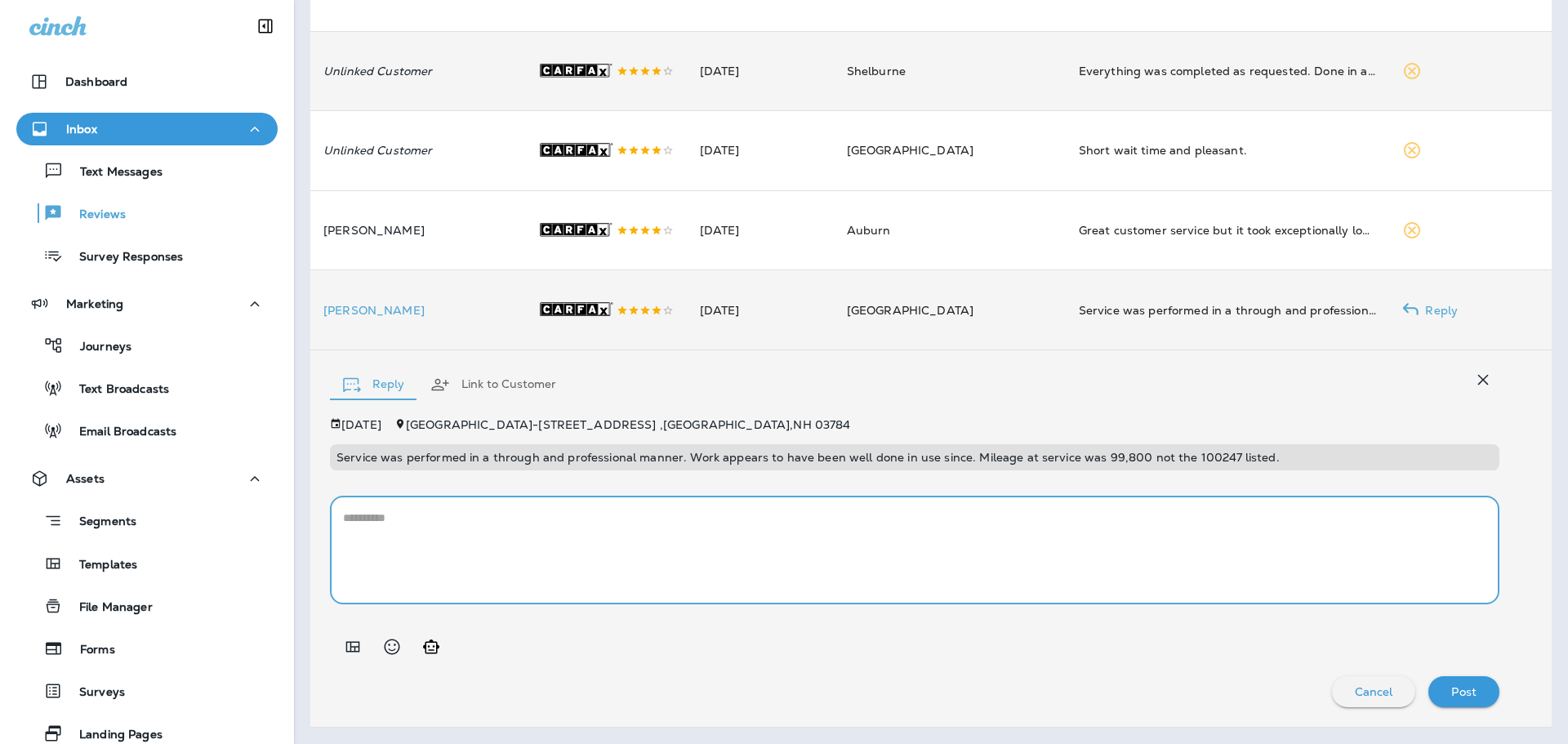
click at [359, 306] on p "[PERSON_NAME]" at bounding box center [417, 311] width 188 height 13
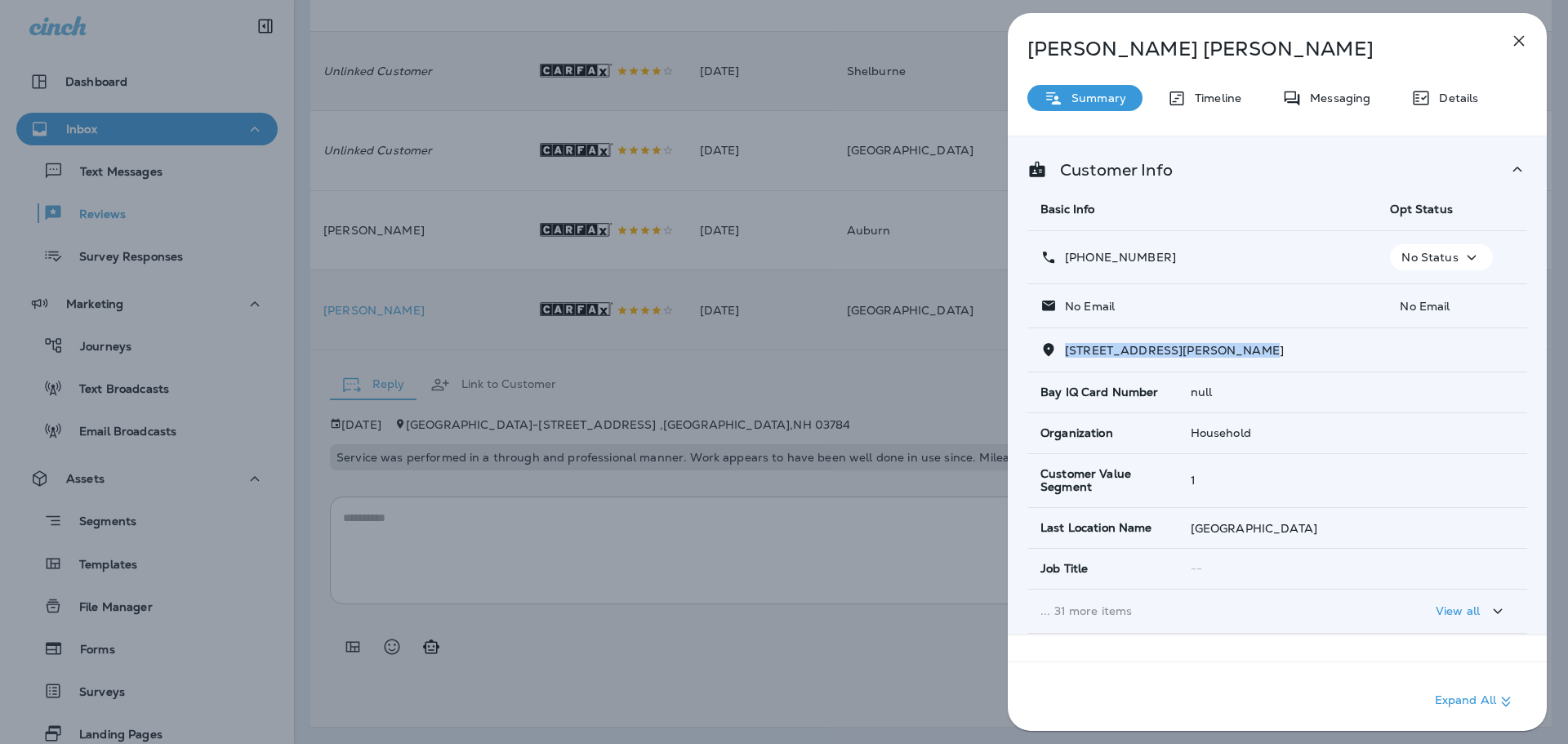
drag, startPoint x: 1251, startPoint y: 349, endPoint x: 1066, endPoint y: 358, distance: 185.2
click at [1066, 358] on div "[STREET_ADDRESS][PERSON_NAME]" at bounding box center [1277, 349] width 474 height 17
drag, startPoint x: 1075, startPoint y: 349, endPoint x: 1220, endPoint y: 285, distance: 158.5
click at [1220, 285] on td "No Email" at bounding box center [1202, 306] width 349 height 44
drag, startPoint x: 1179, startPoint y: 262, endPoint x: 1038, endPoint y: 262, distance: 141.0
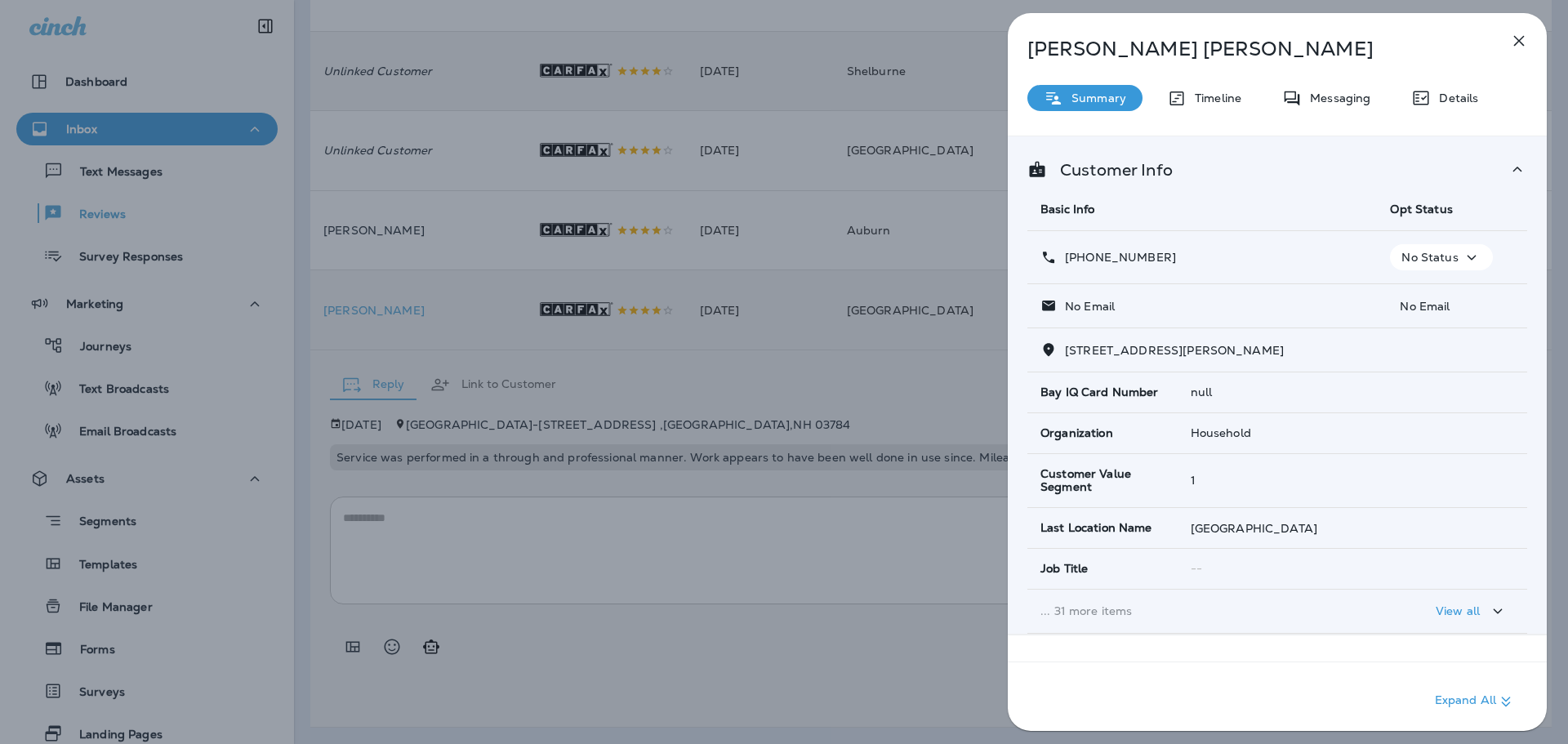
click at [1038, 262] on td "[PHONE_NUMBER]" at bounding box center [1202, 257] width 349 height 53
copy p "[PHONE_NUMBER]"
click at [760, 555] on div "[PERSON_NAME] Summary Timeline Messaging Details Customer Info Basic Info Opt S…" at bounding box center [784, 372] width 1568 height 744
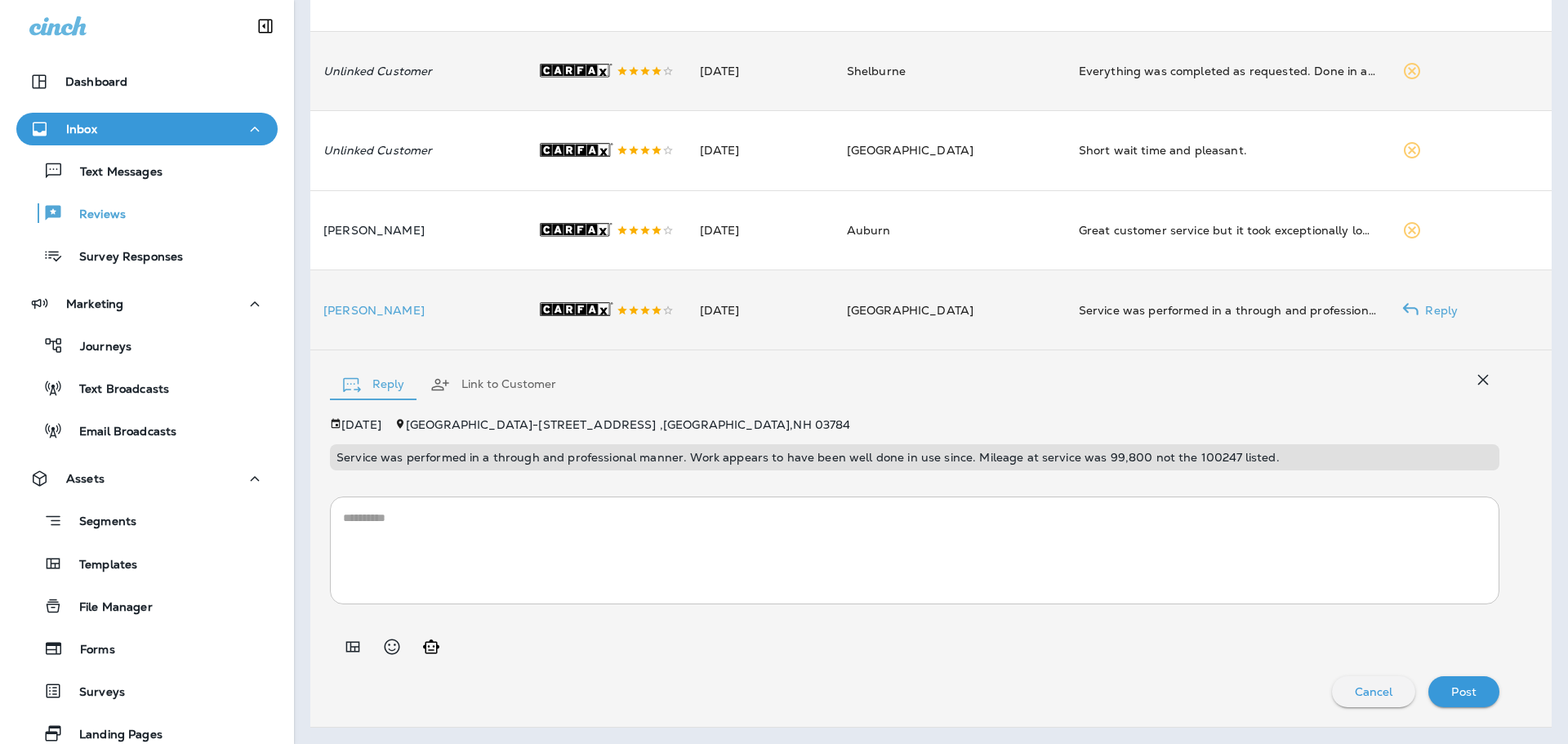
drag, startPoint x: 376, startPoint y: 448, endPoint x: 339, endPoint y: 457, distance: 38.1
click at [339, 457] on p "Service was performed in a through and professional manner. Work appears to hav…" at bounding box center [914, 457] width 1156 height 13
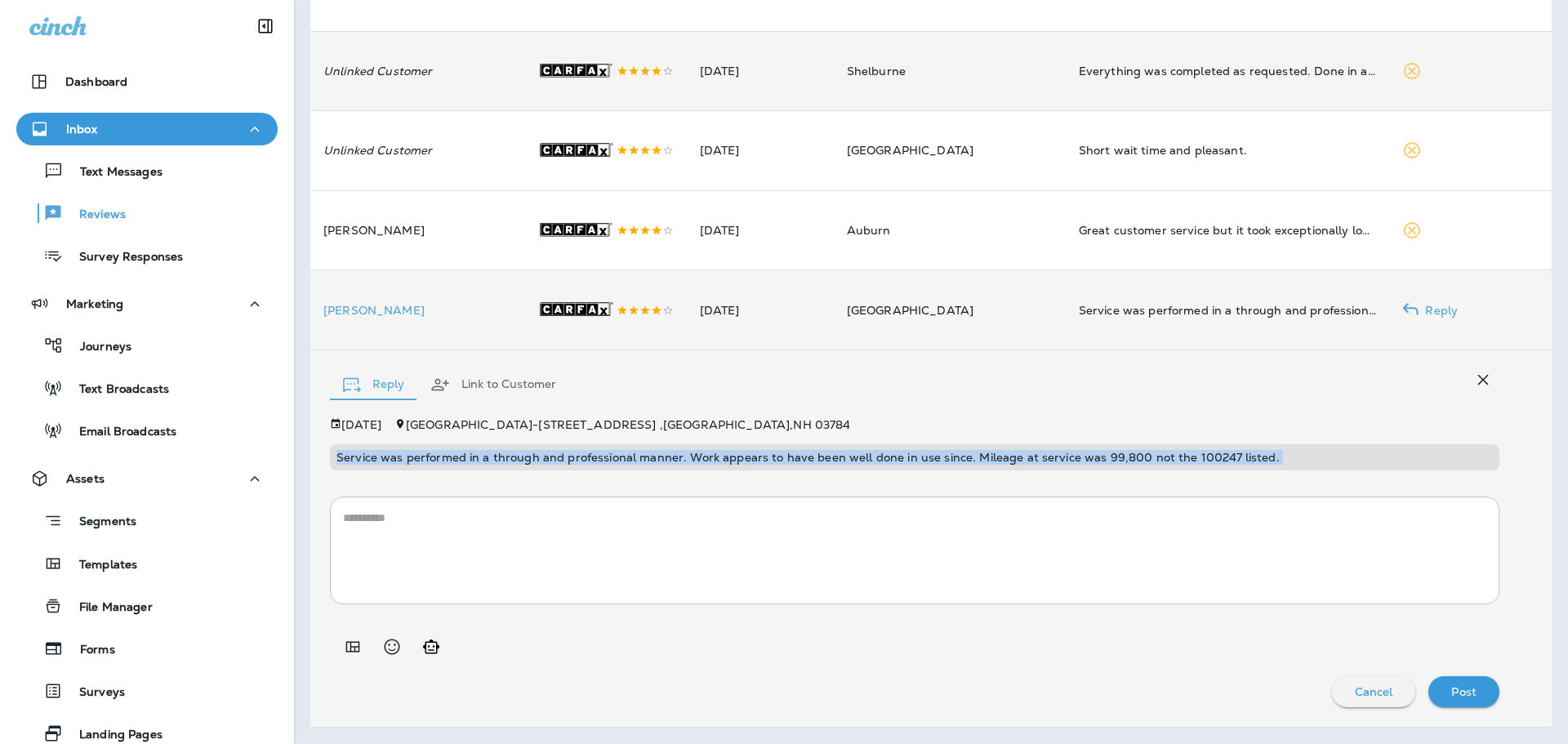
drag, startPoint x: 335, startPoint y: 457, endPoint x: 1240, endPoint y: 482, distance: 905.3
click at [1240, 482] on div "[DATE][STREET_ADDRESS] Service was performed in a through and professional mann…" at bounding box center [915, 563] width 1170 height 289
copy p "Service was performed in a through and professional manner. Work appears to hav…"
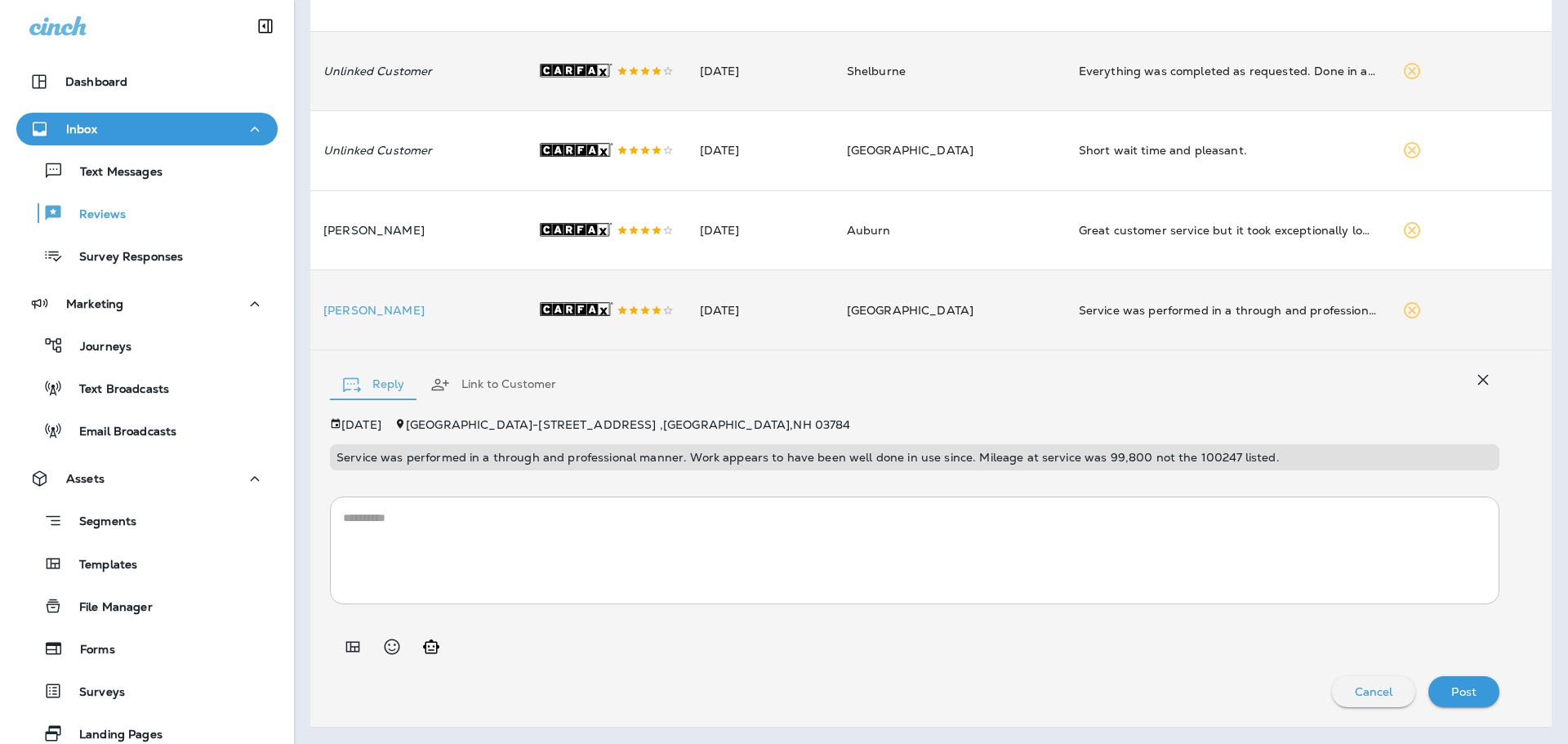
click at [599, 549] on textarea at bounding box center [914, 551] width 1144 height 81
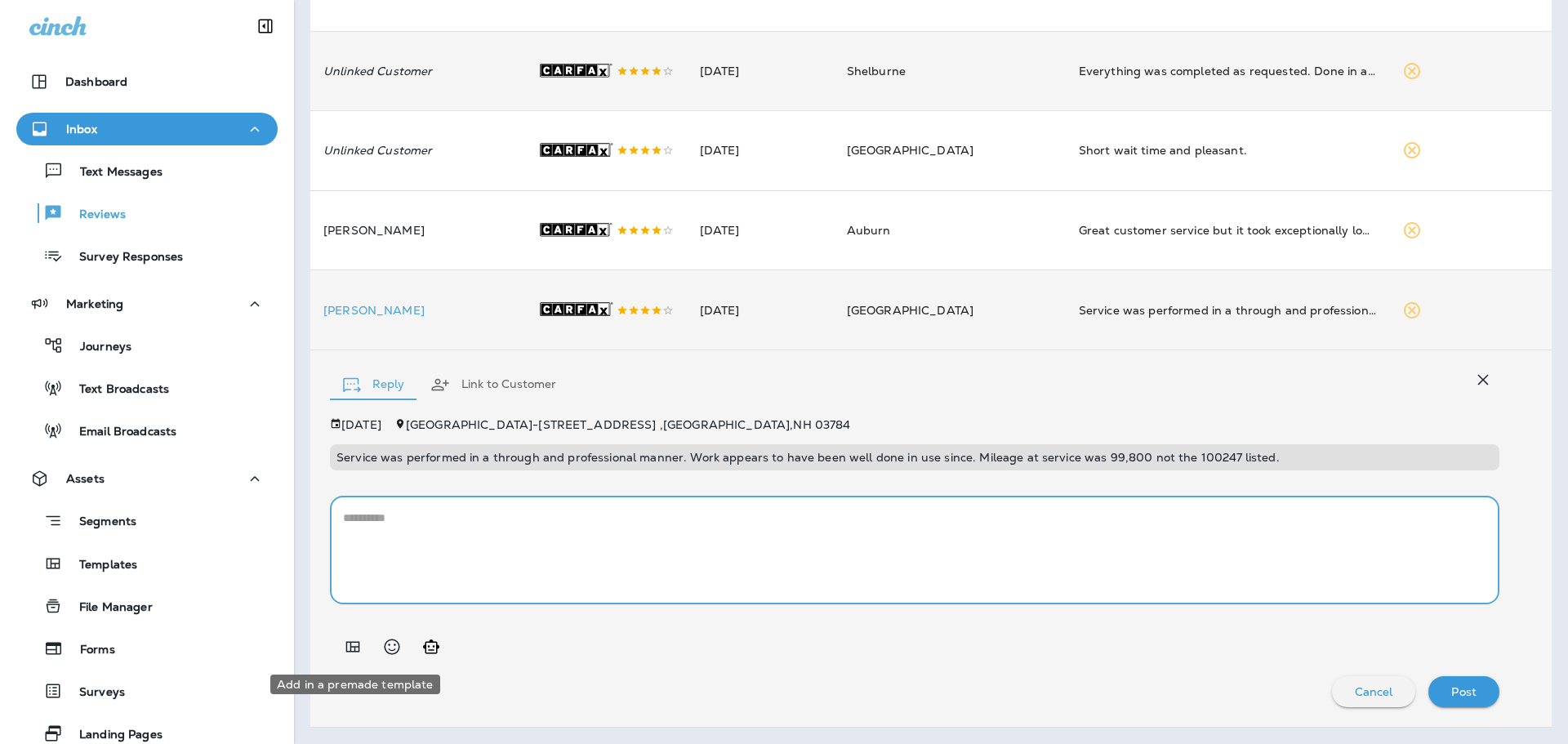
click at [348, 654] on icon "Add in a premade template" at bounding box center [353, 647] width 20 height 20
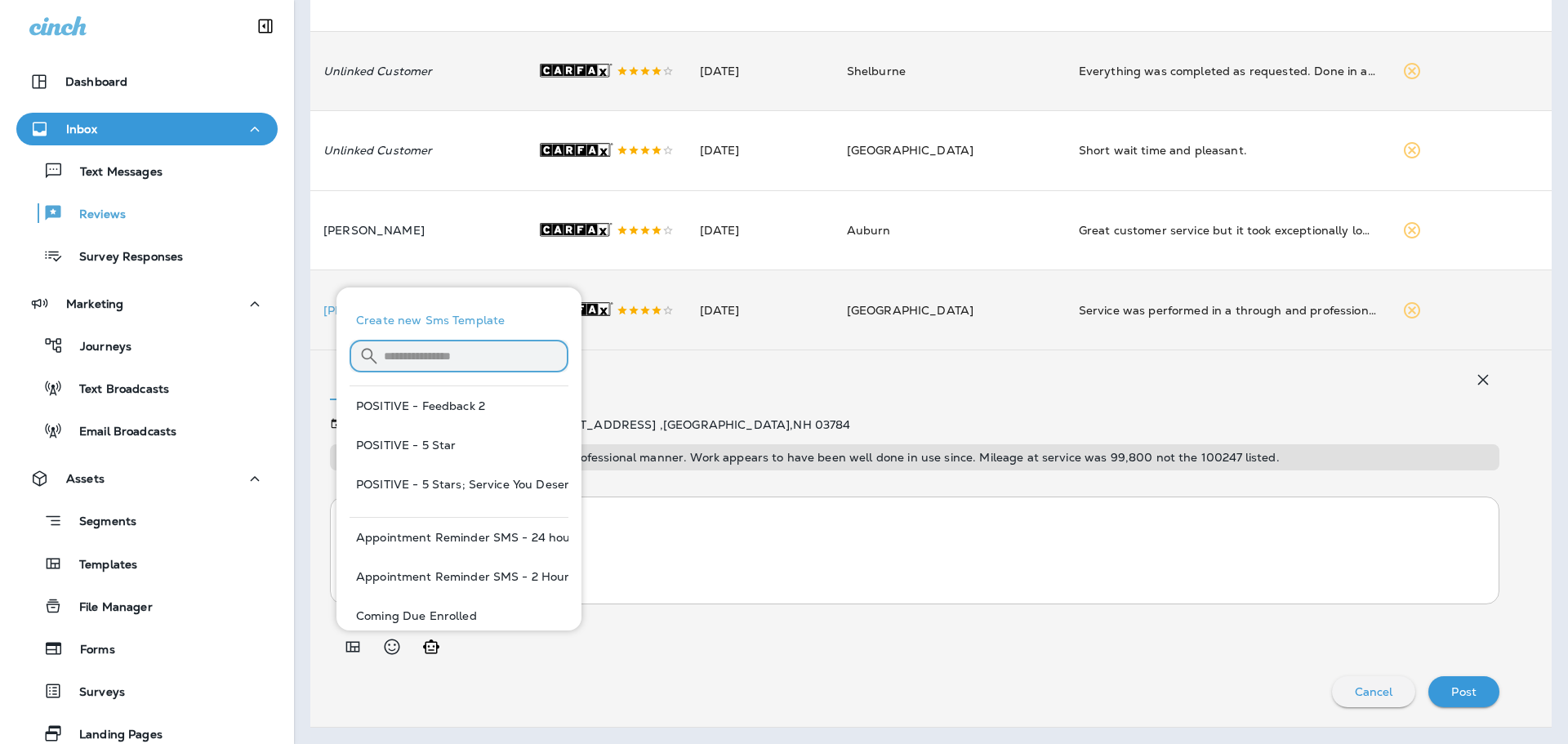
click at [469, 365] on input "text" at bounding box center [476, 356] width 184 height 43
type input "****"
click at [539, 358] on icon at bounding box center [544, 356] width 12 height 12
click at [490, 359] on input "text" at bounding box center [476, 356] width 184 height 43
type input "***"
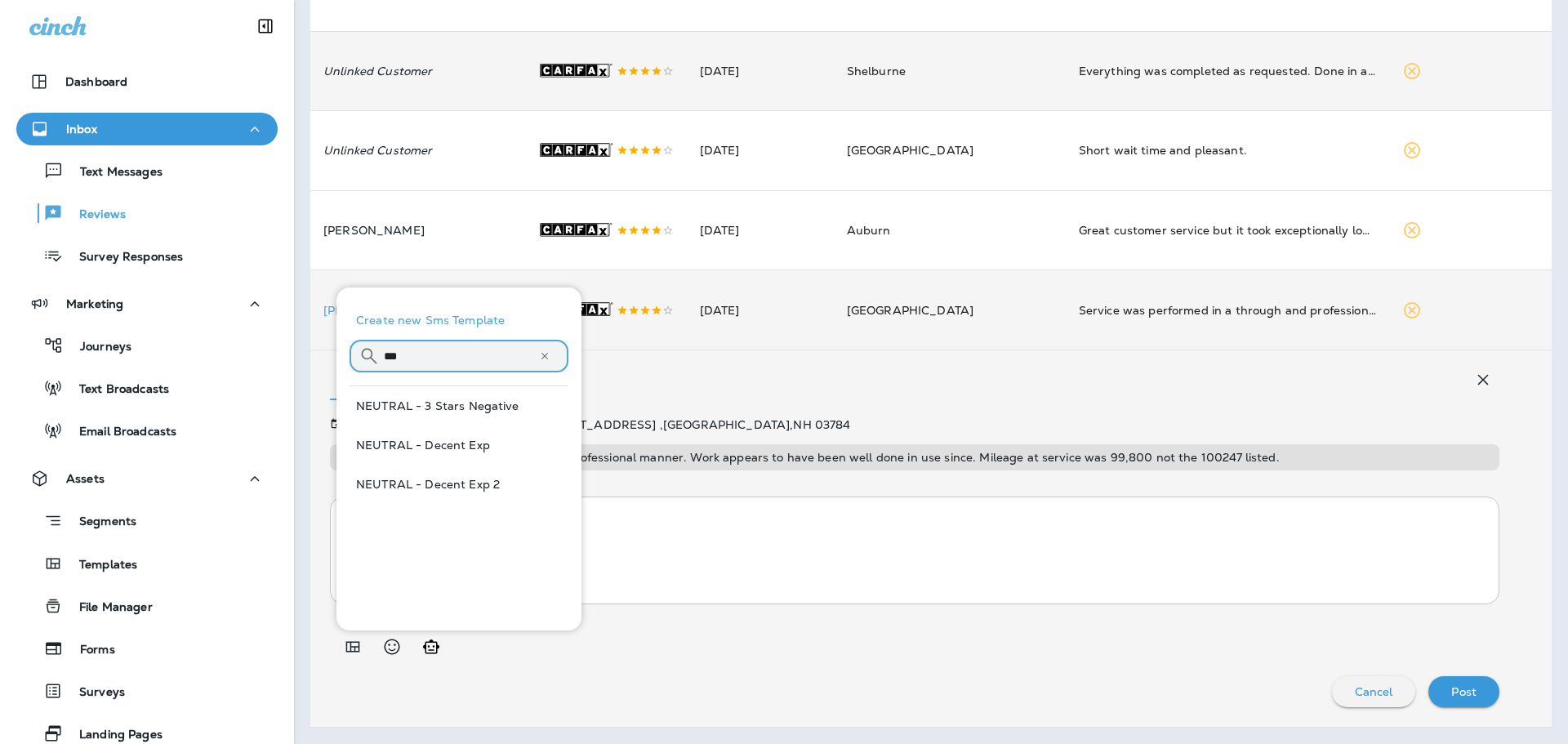
click at [428, 444] on button "NEUTRAL - Decent Exp" at bounding box center [459, 444] width 218 height 39
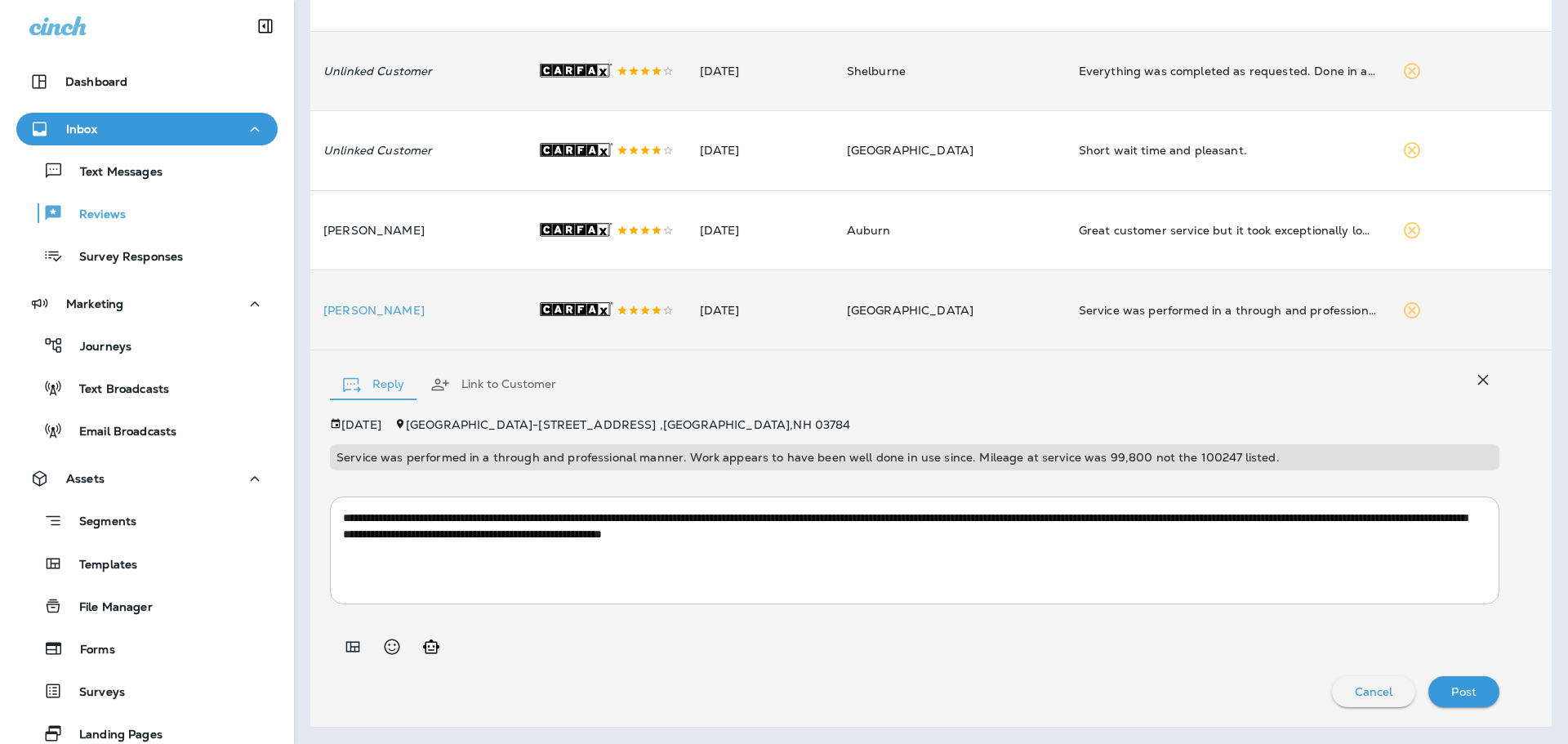
click at [450, 535] on textarea "**********" at bounding box center [908, 551] width 1131 height 81
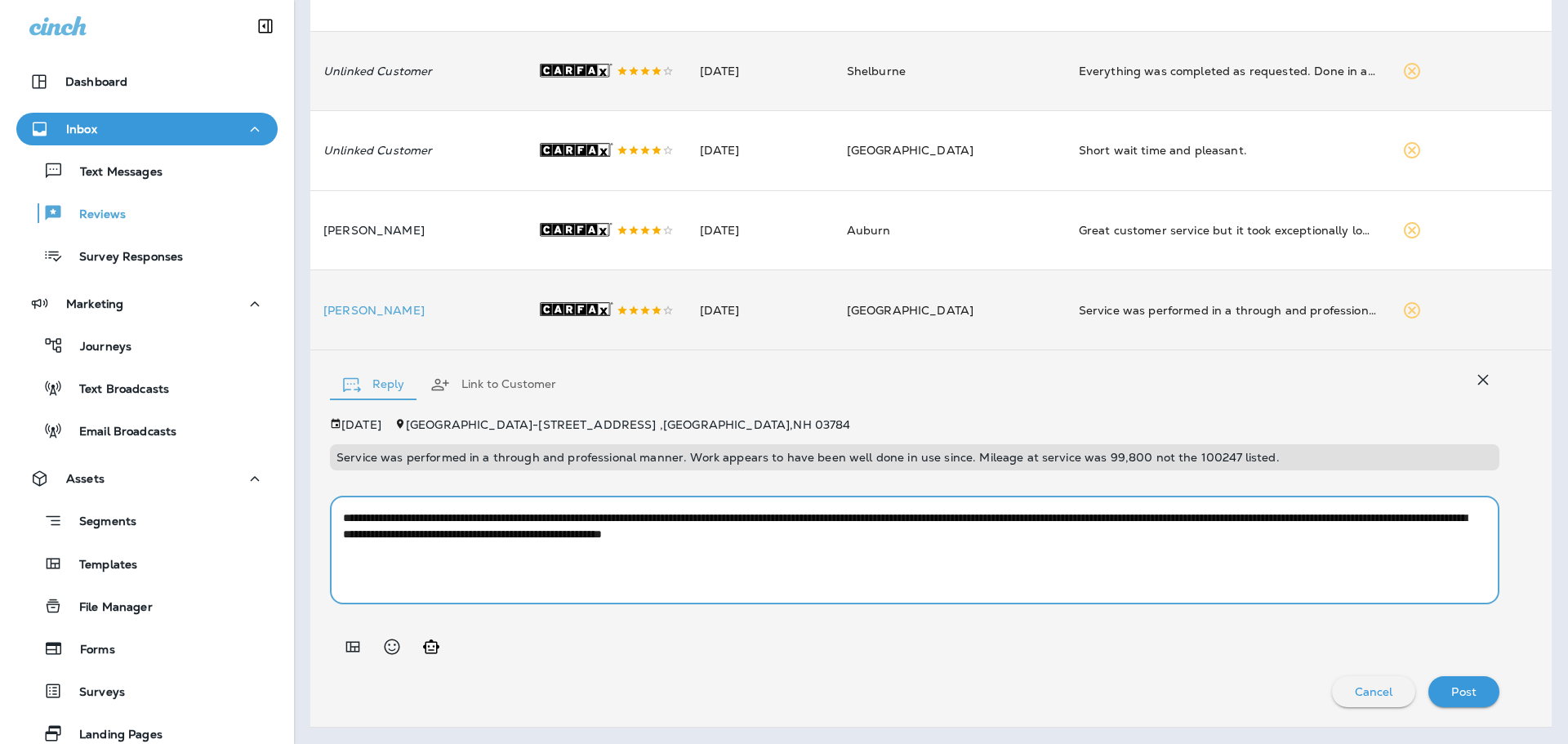
click at [1116, 535] on textarea "**********" at bounding box center [908, 551] width 1131 height 81
click at [1109, 517] on textarea "**********" at bounding box center [908, 551] width 1131 height 81
drag, startPoint x: 1075, startPoint y: 534, endPoint x: 1029, endPoint y: 535, distance: 46.0
click at [1029, 535] on textarea "**********" at bounding box center [908, 551] width 1131 height 81
click at [1017, 546] on textarea "**********" at bounding box center [908, 551] width 1131 height 81
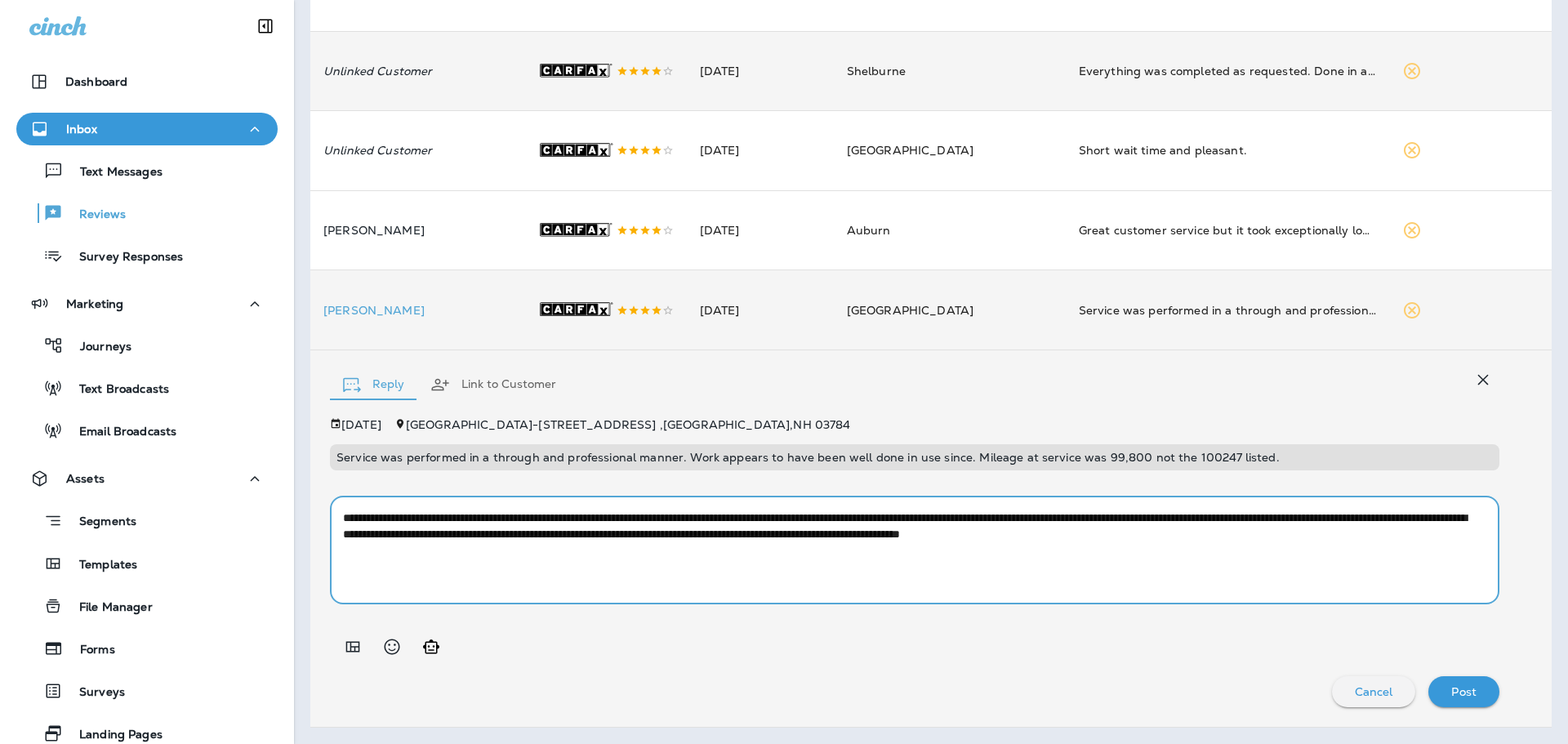
type textarea "**********"
click at [1455, 685] on p "Post" at bounding box center [1464, 692] width 25 height 13
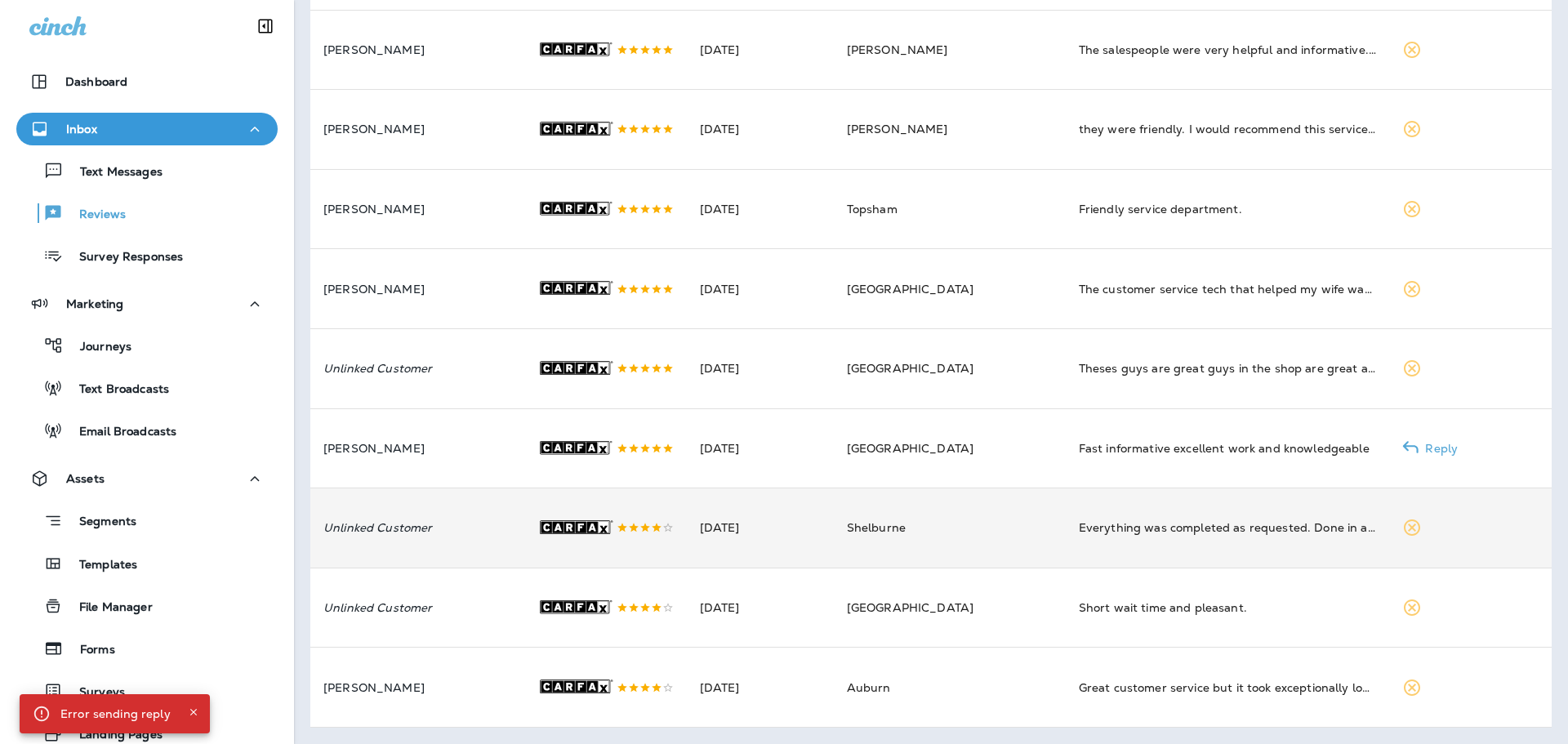
scroll to position [193, 0]
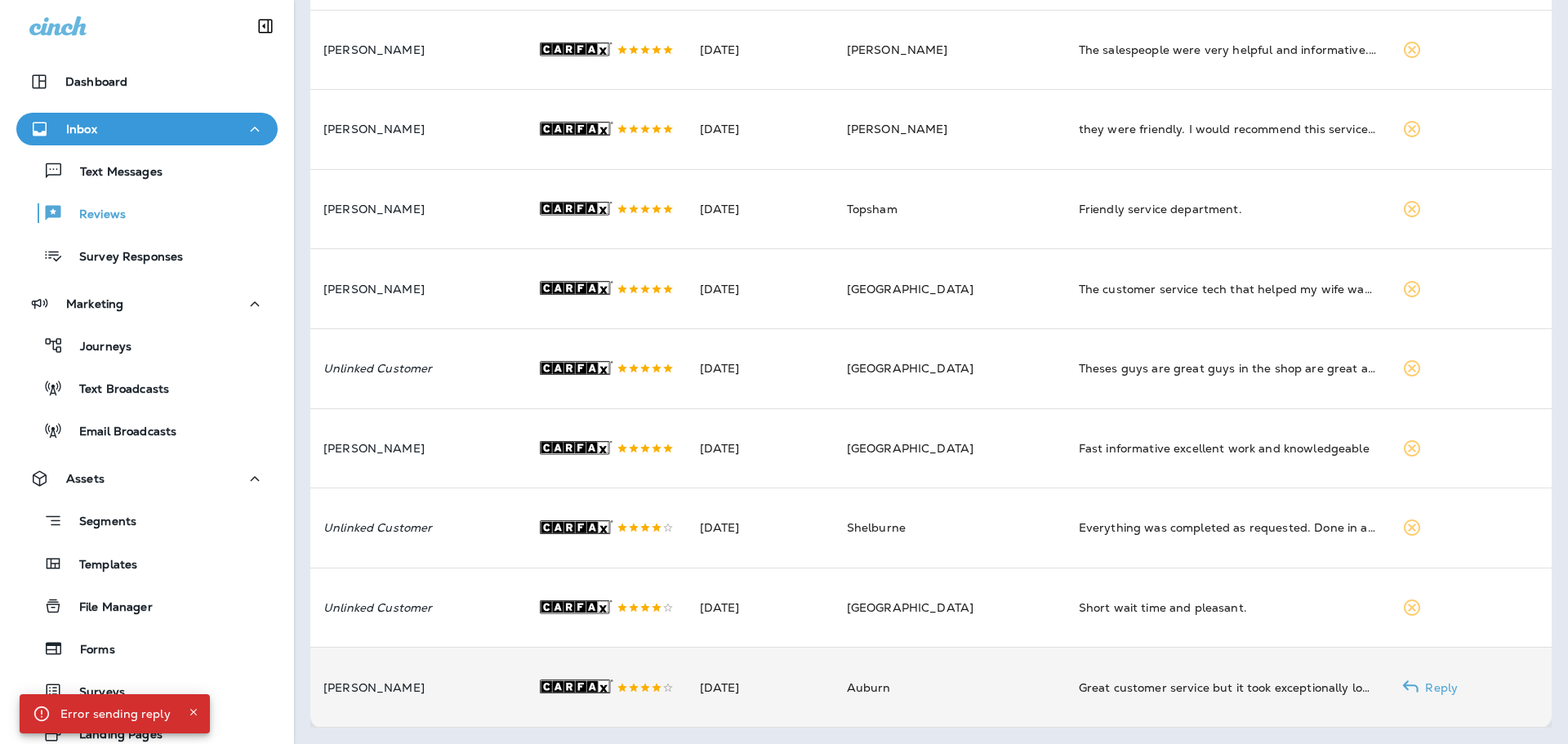
click at [490, 674] on td "[PERSON_NAME]" at bounding box center [417, 688] width 214 height 80
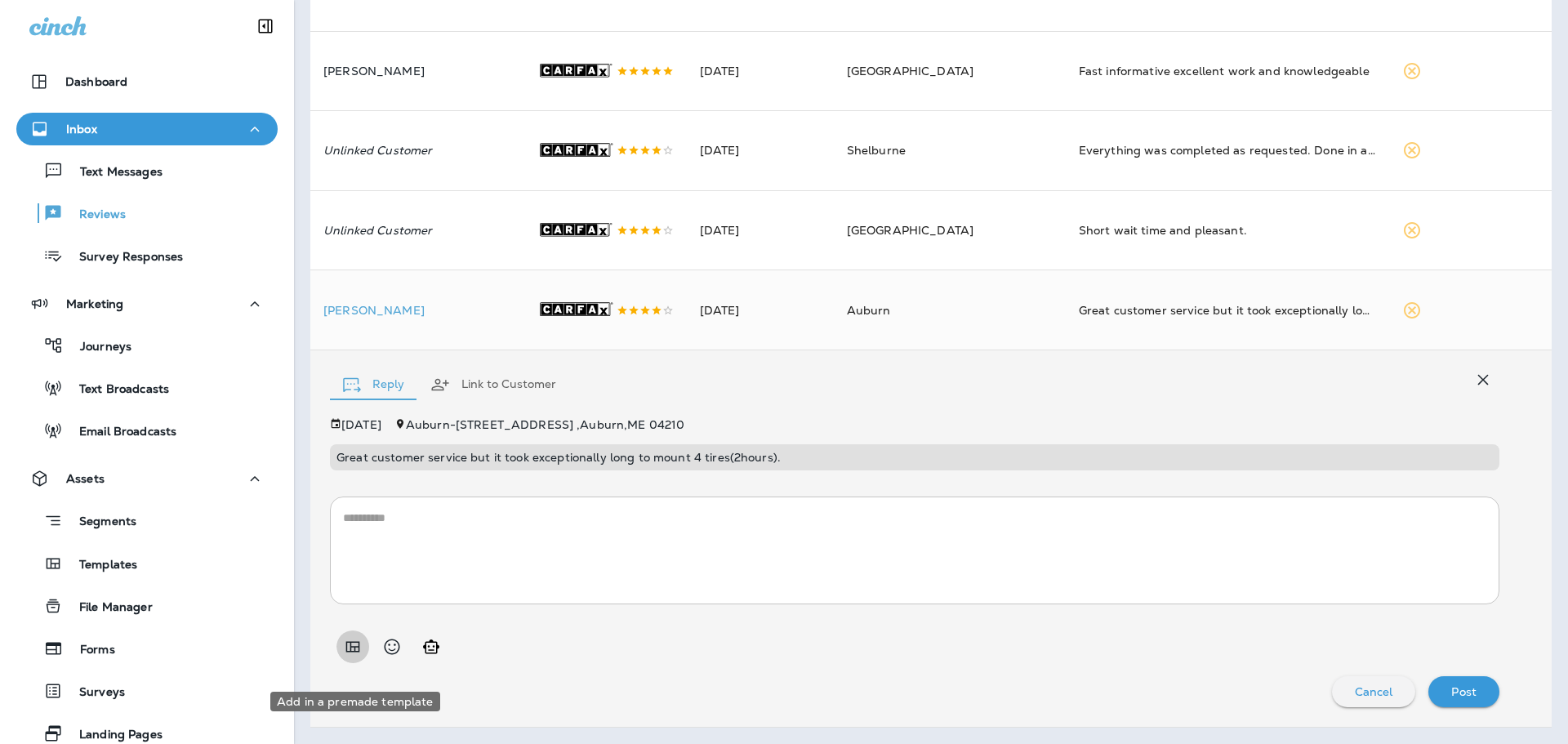
click at [357, 656] on icon "Add in a premade template" at bounding box center [353, 647] width 20 height 20
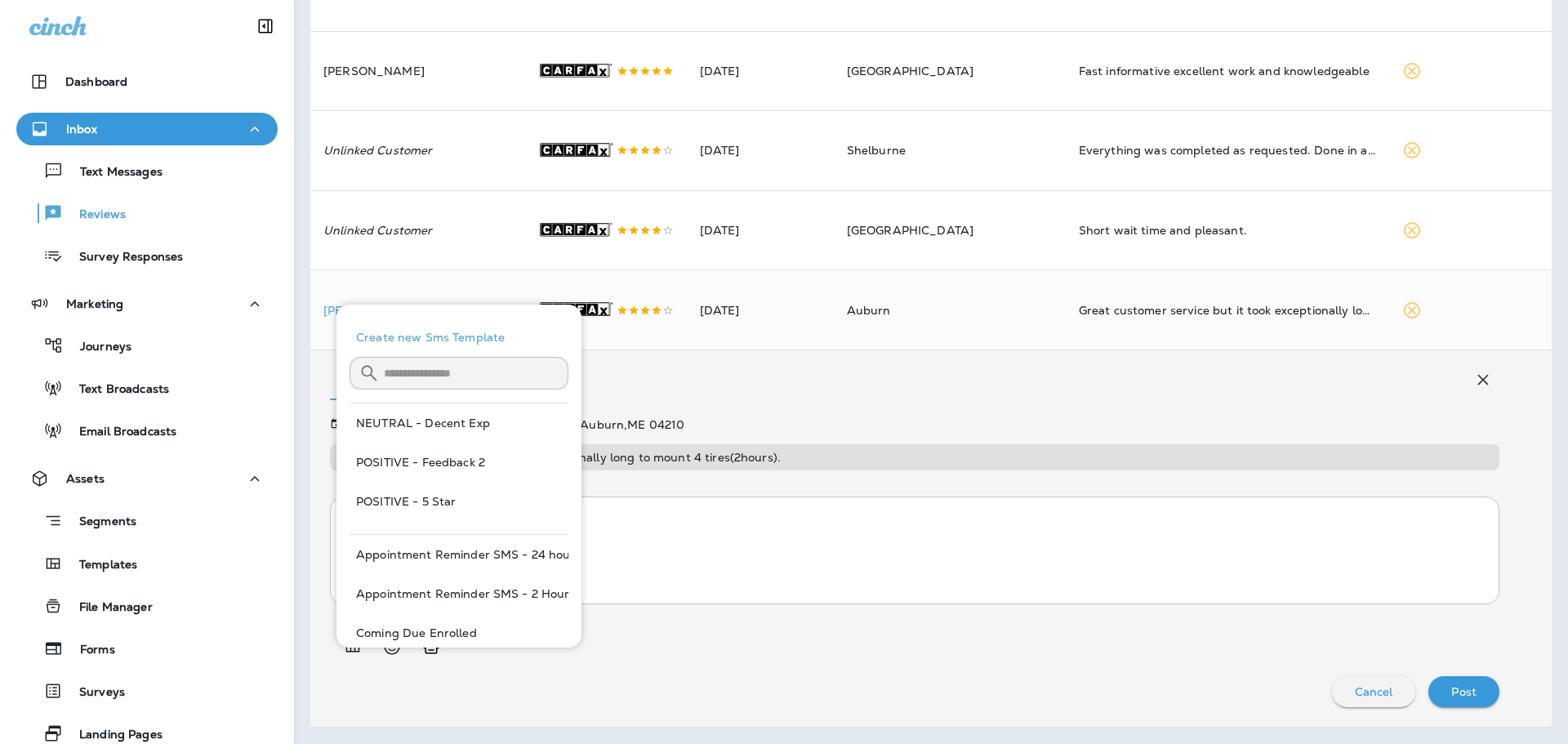
click at [652, 570] on textarea at bounding box center [914, 551] width 1144 height 81
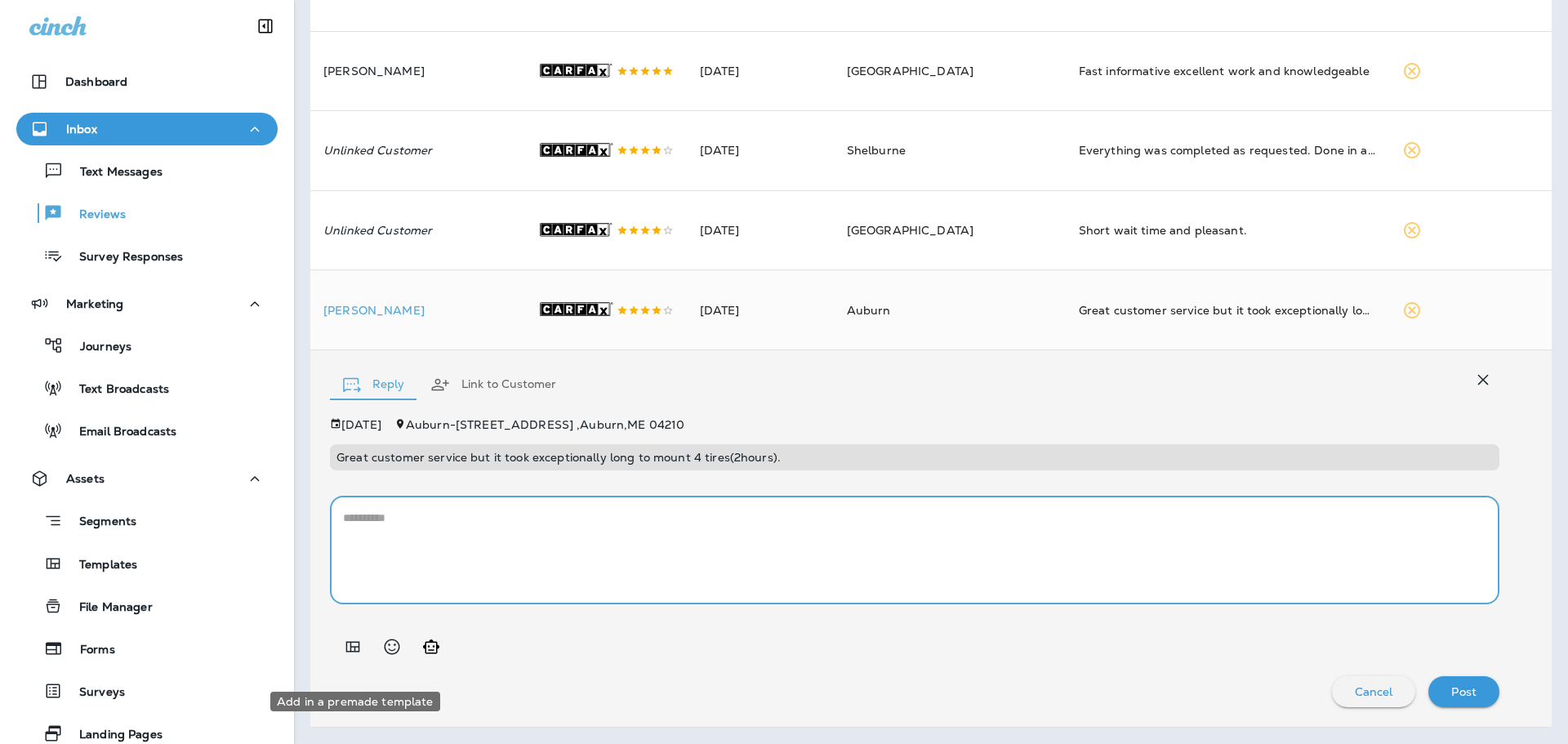
click at [355, 656] on icon "Add in a premade template" at bounding box center [353, 647] width 20 height 20
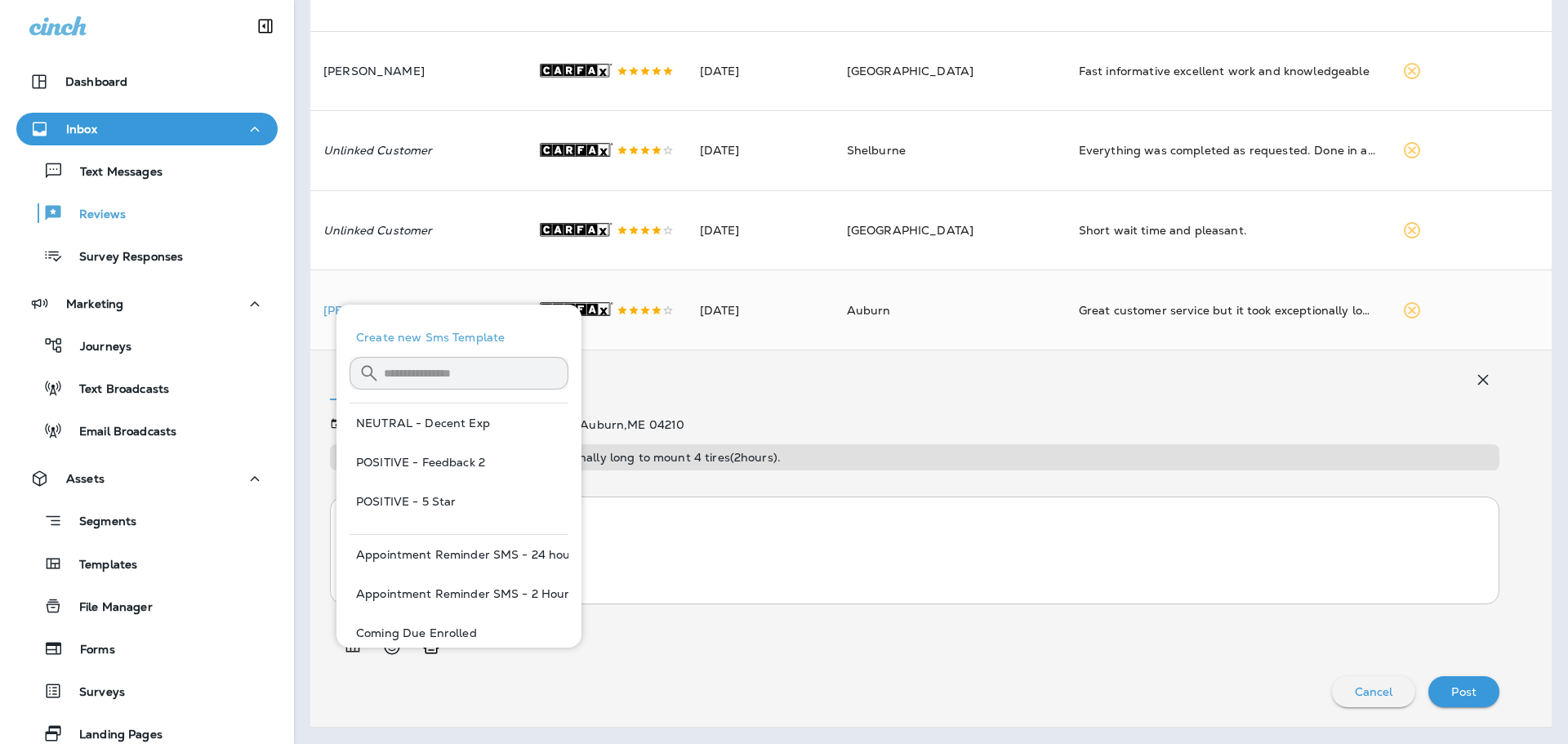
click at [452, 412] on button "NEUTRAL - Decent Exp" at bounding box center [459, 423] width 218 height 39
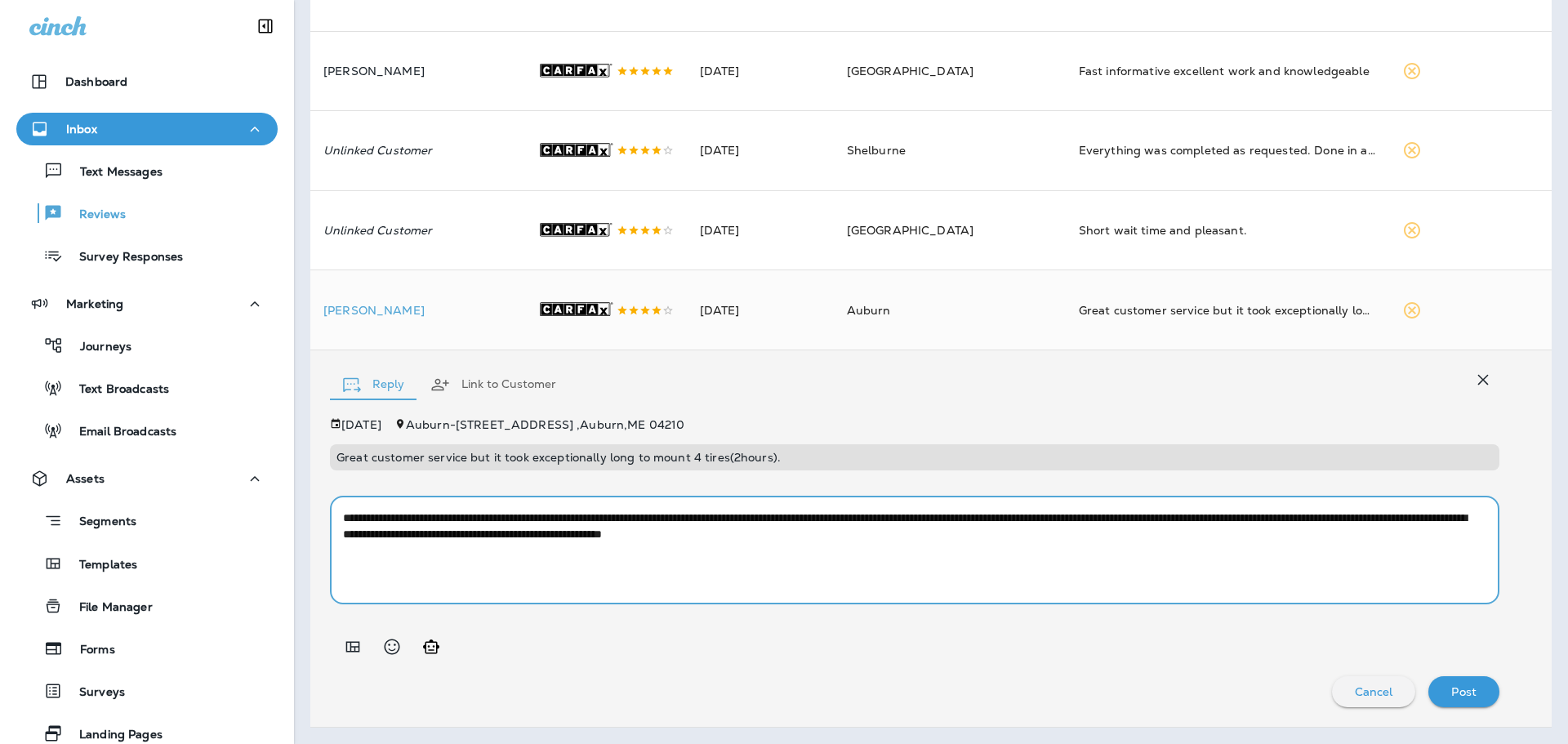
drag, startPoint x: 689, startPoint y: 552, endPoint x: 641, endPoint y: 555, distance: 48.1
click at [641, 555] on textarea "**********" at bounding box center [908, 551] width 1131 height 81
click at [631, 587] on textarea "**********" at bounding box center [908, 551] width 1131 height 81
type textarea "**********"
click at [379, 317] on p "[PERSON_NAME]" at bounding box center [417, 311] width 188 height 13
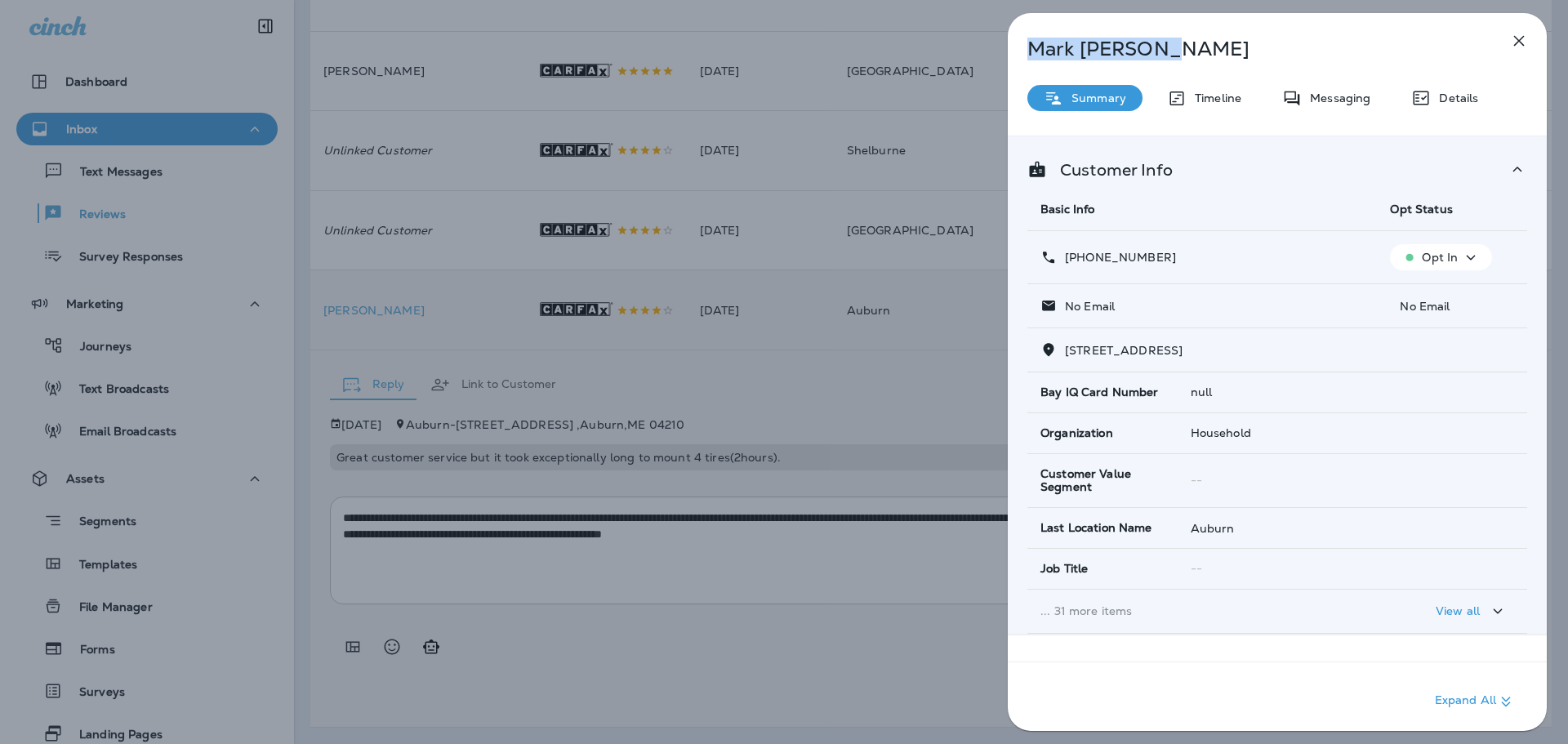
drag, startPoint x: 1163, startPoint y: 51, endPoint x: 1025, endPoint y: 47, distance: 138.1
click at [1025, 47] on div "[PERSON_NAME]" at bounding box center [1250, 49] width 485 height 23
copy p "[PERSON_NAME]"
drag, startPoint x: 1172, startPoint y: 251, endPoint x: 1062, endPoint y: 256, distance: 110.1
click at [1062, 256] on div "[PHONE_NUMBER]" at bounding box center [1202, 257] width 323 height 17
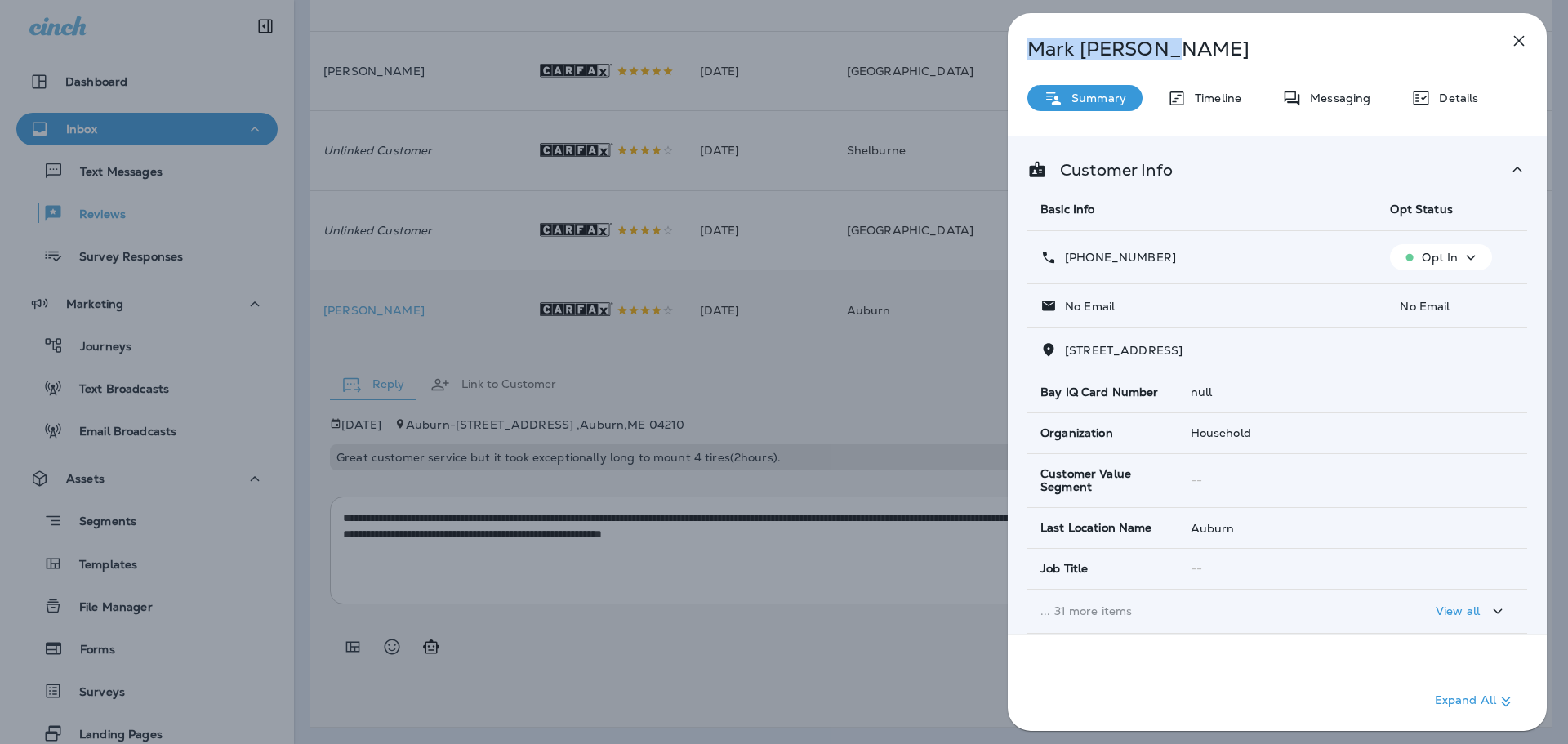
copy p "[PHONE_NUMBER]"
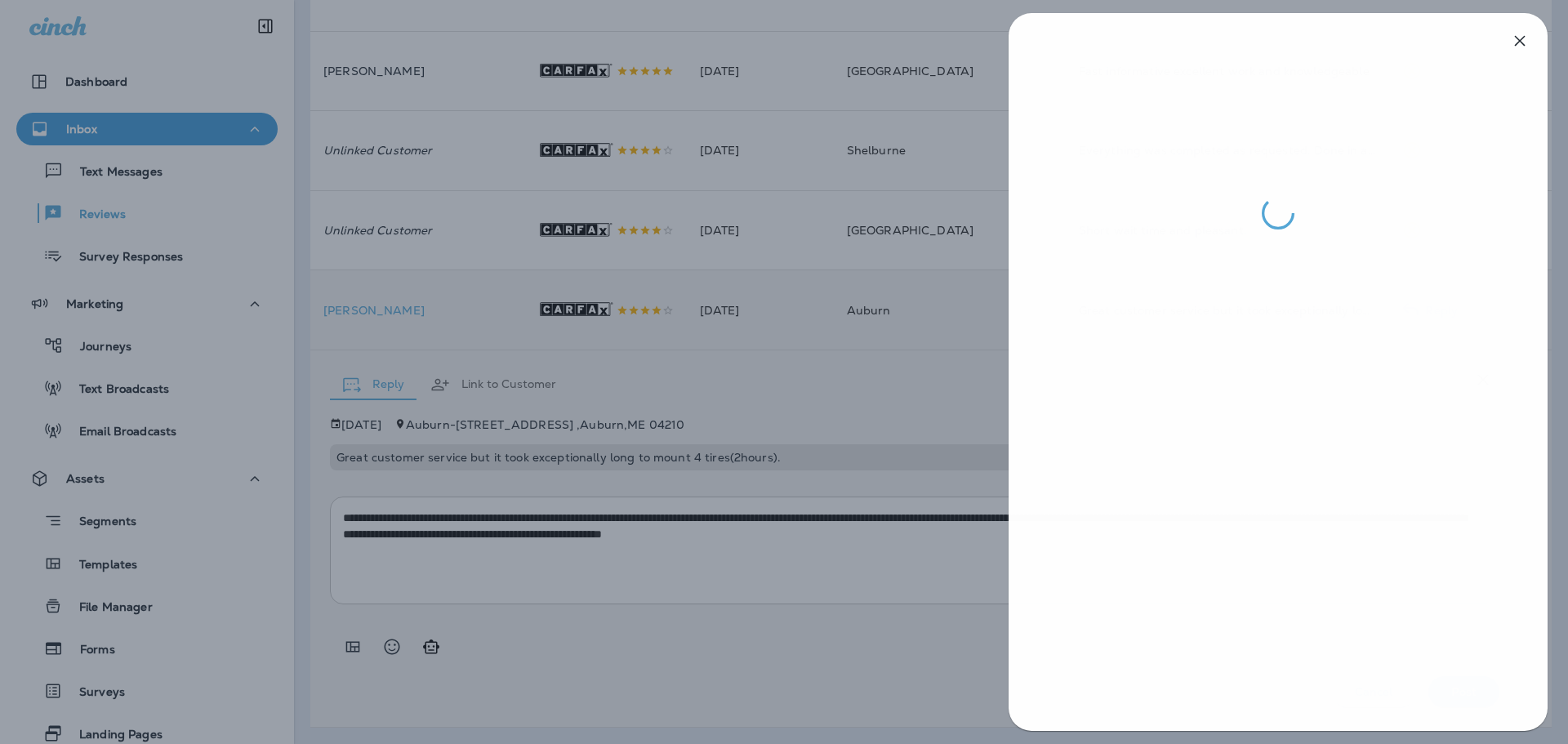
click at [885, 457] on div at bounding box center [784, 372] width 1568 height 744
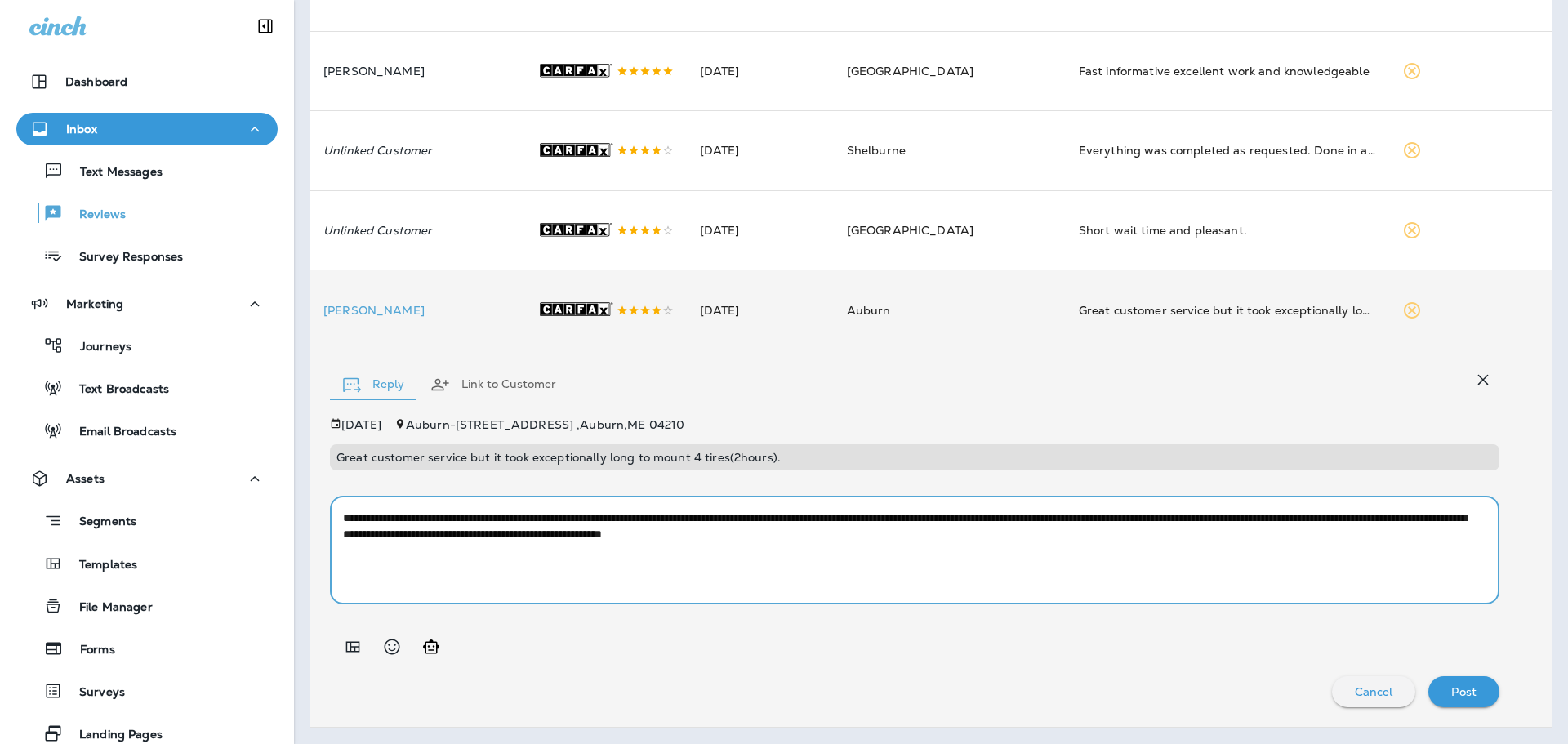
drag, startPoint x: 1120, startPoint y: 551, endPoint x: 332, endPoint y: 525, distance: 788.4
click at [332, 525] on div "**********" at bounding box center [915, 550] width 1170 height 107
click at [495, 350] on td "[PERSON_NAME]" at bounding box center [417, 311] width 214 height 80
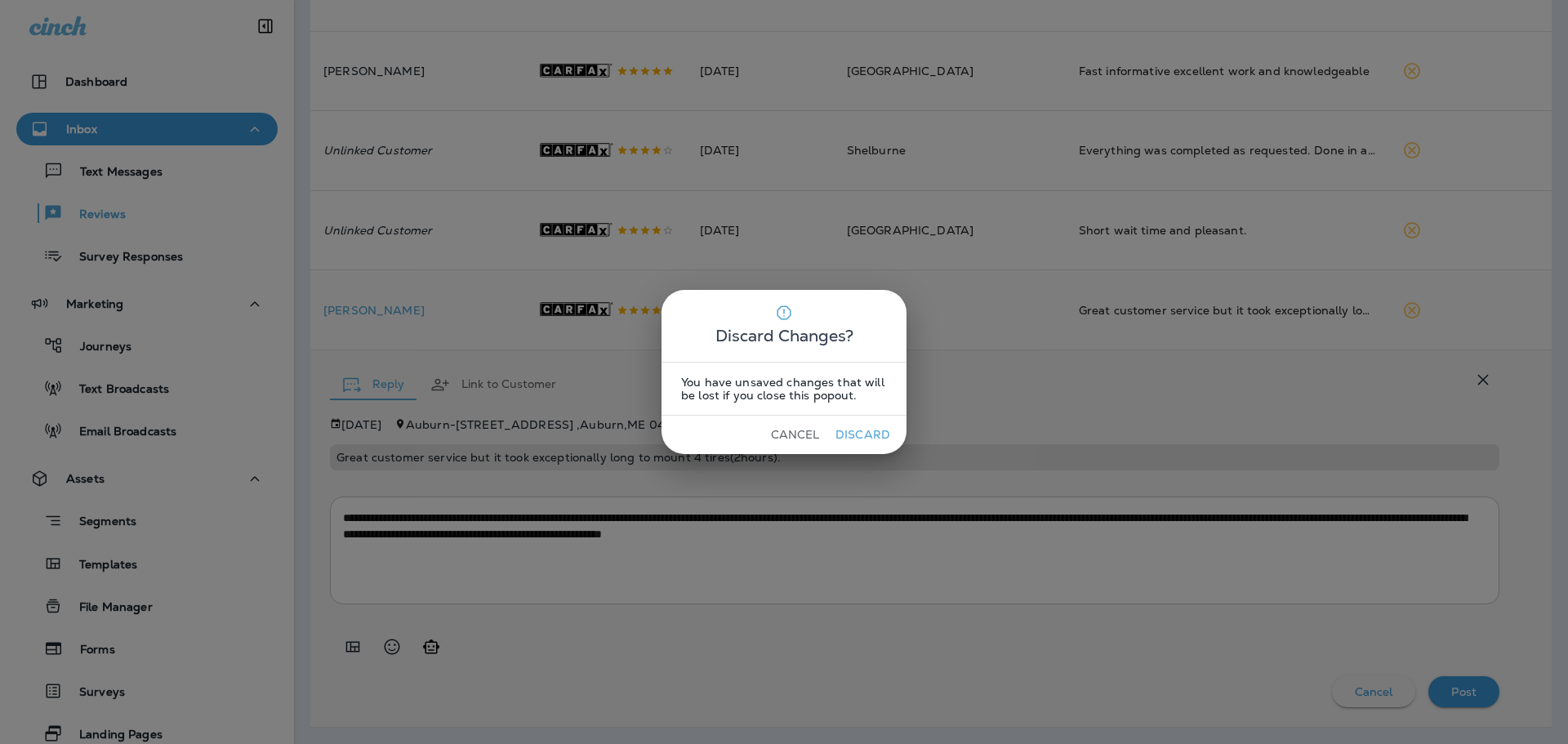
click at [821, 479] on div "Discard Changes? You have unsaved changes that will be lost if you close this p…" at bounding box center [784, 372] width 1568 height 744
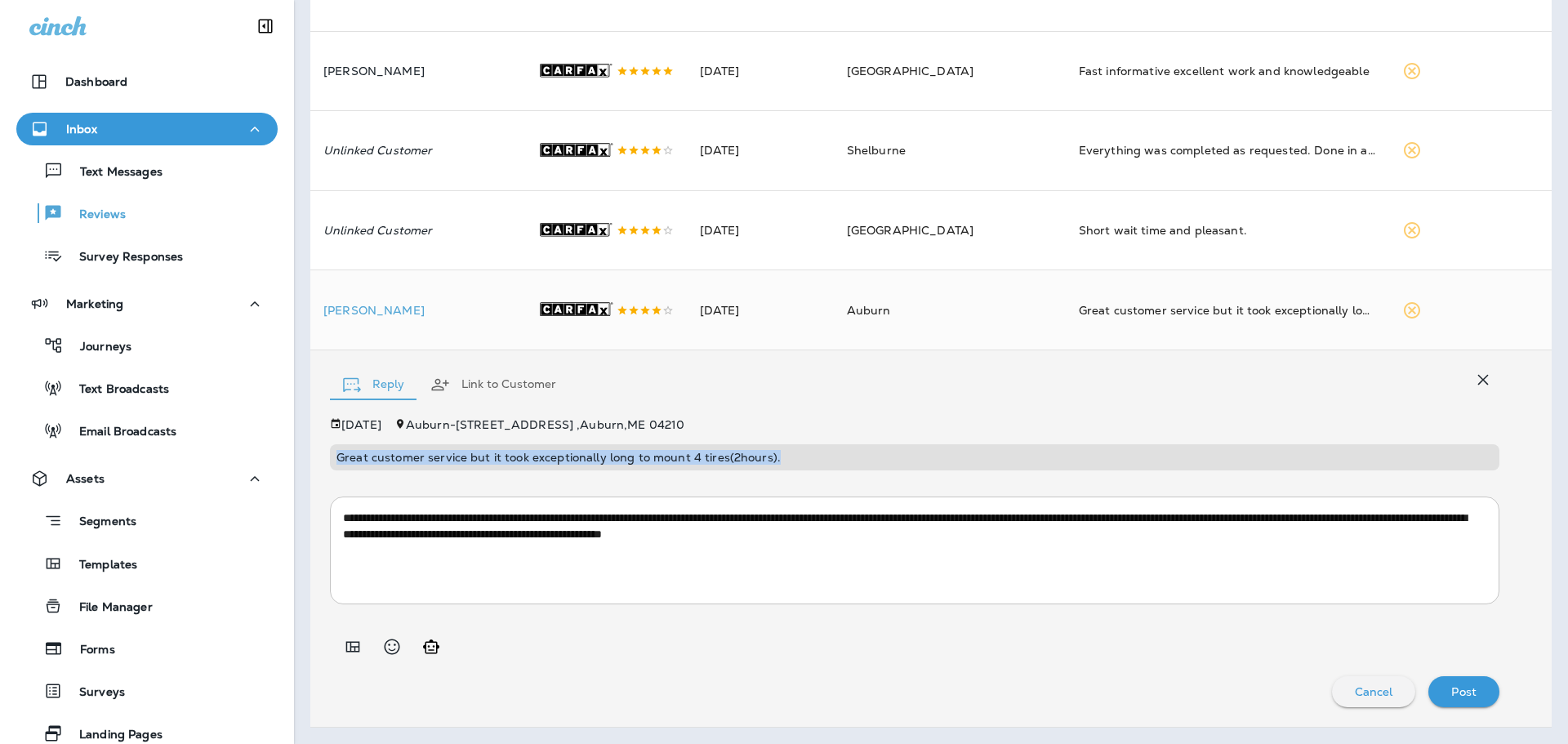
drag, startPoint x: 790, startPoint y: 472, endPoint x: 336, endPoint y: 468, distance: 454.0
click at [336, 468] on div "Great customer service but it took exceptionally long to mount 4 tires(2hours)." at bounding box center [915, 457] width 1170 height 26
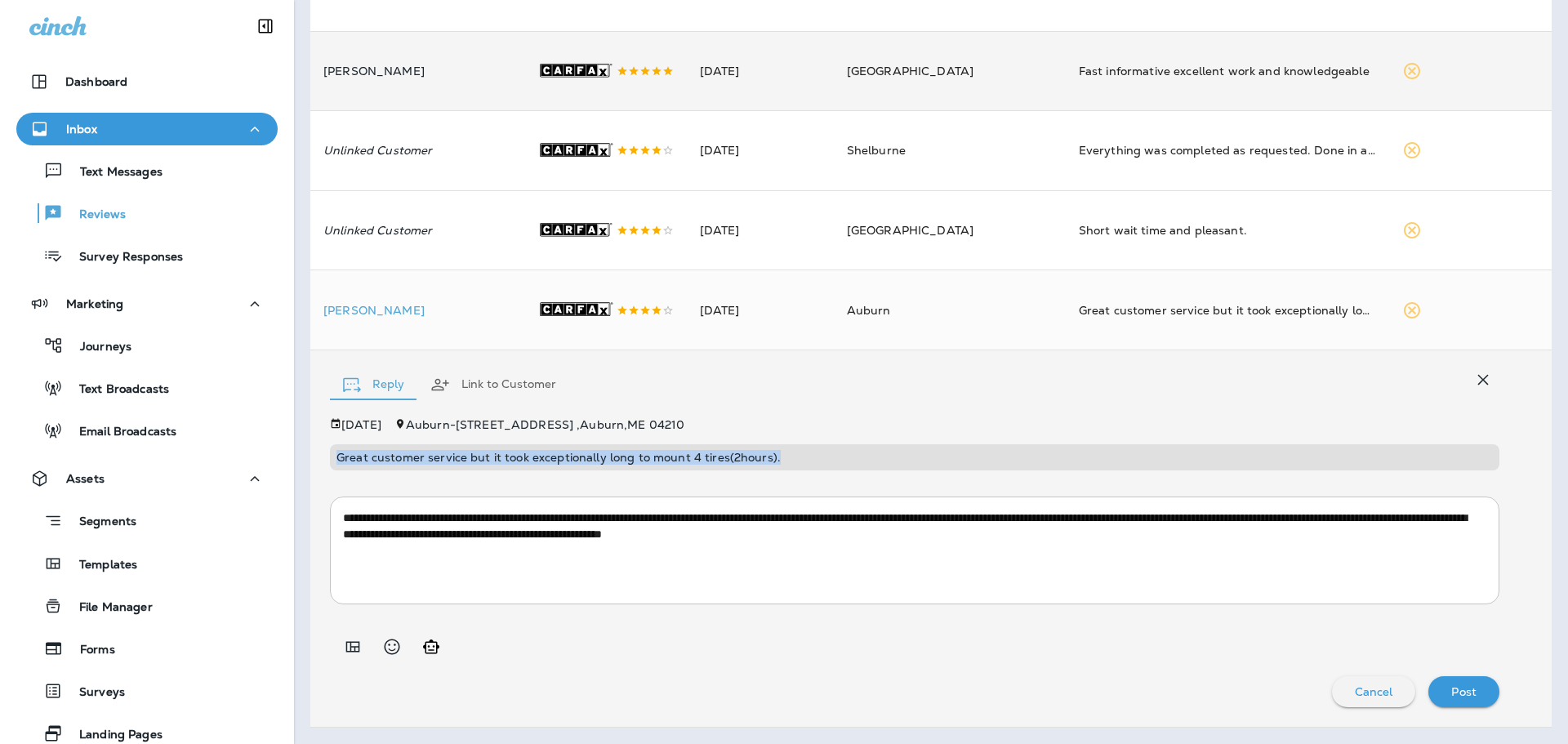
copy p "Great customer service but it took exceptionally long to mount 4 tires(2hours)."
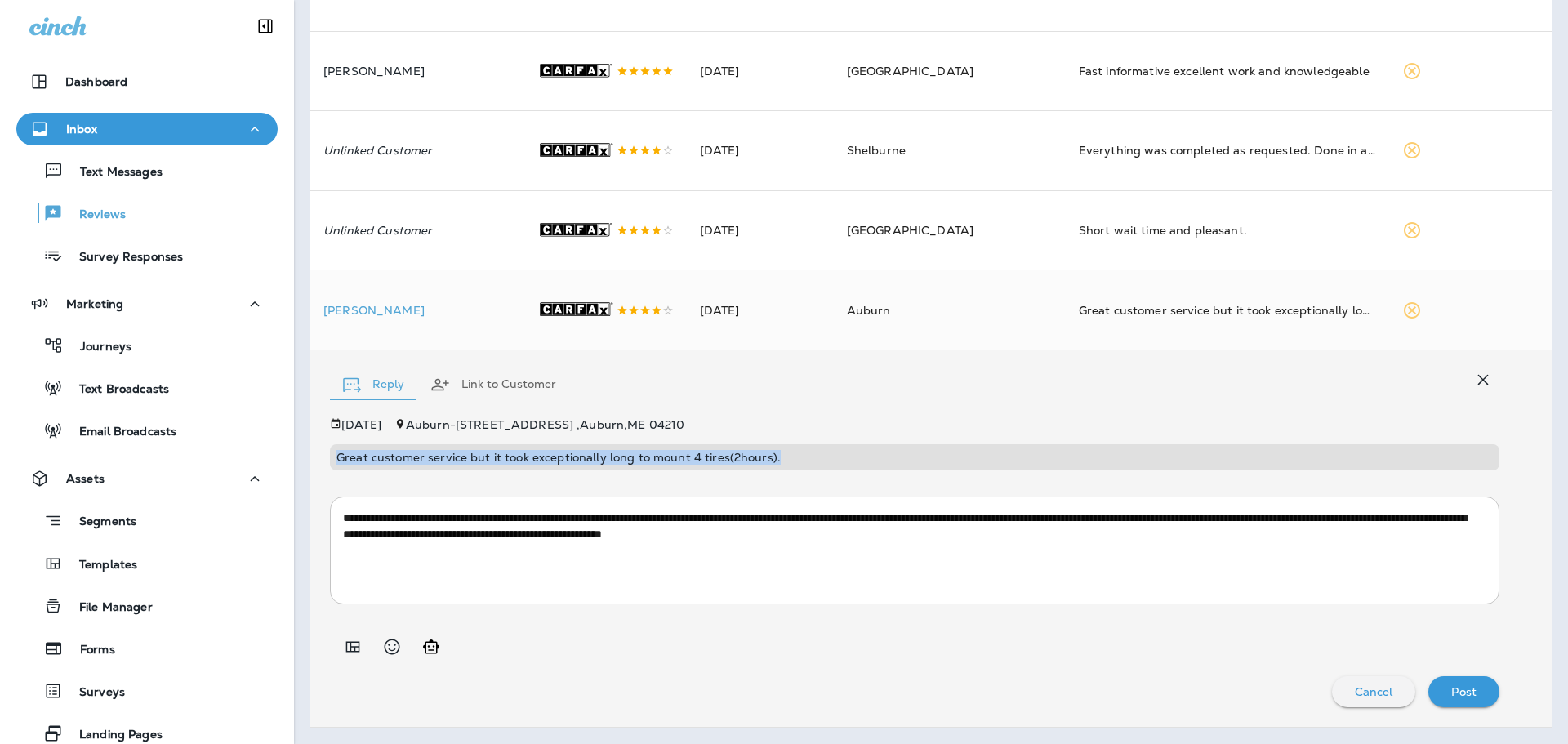
click at [1452, 699] on p "Post" at bounding box center [1464, 692] width 25 height 13
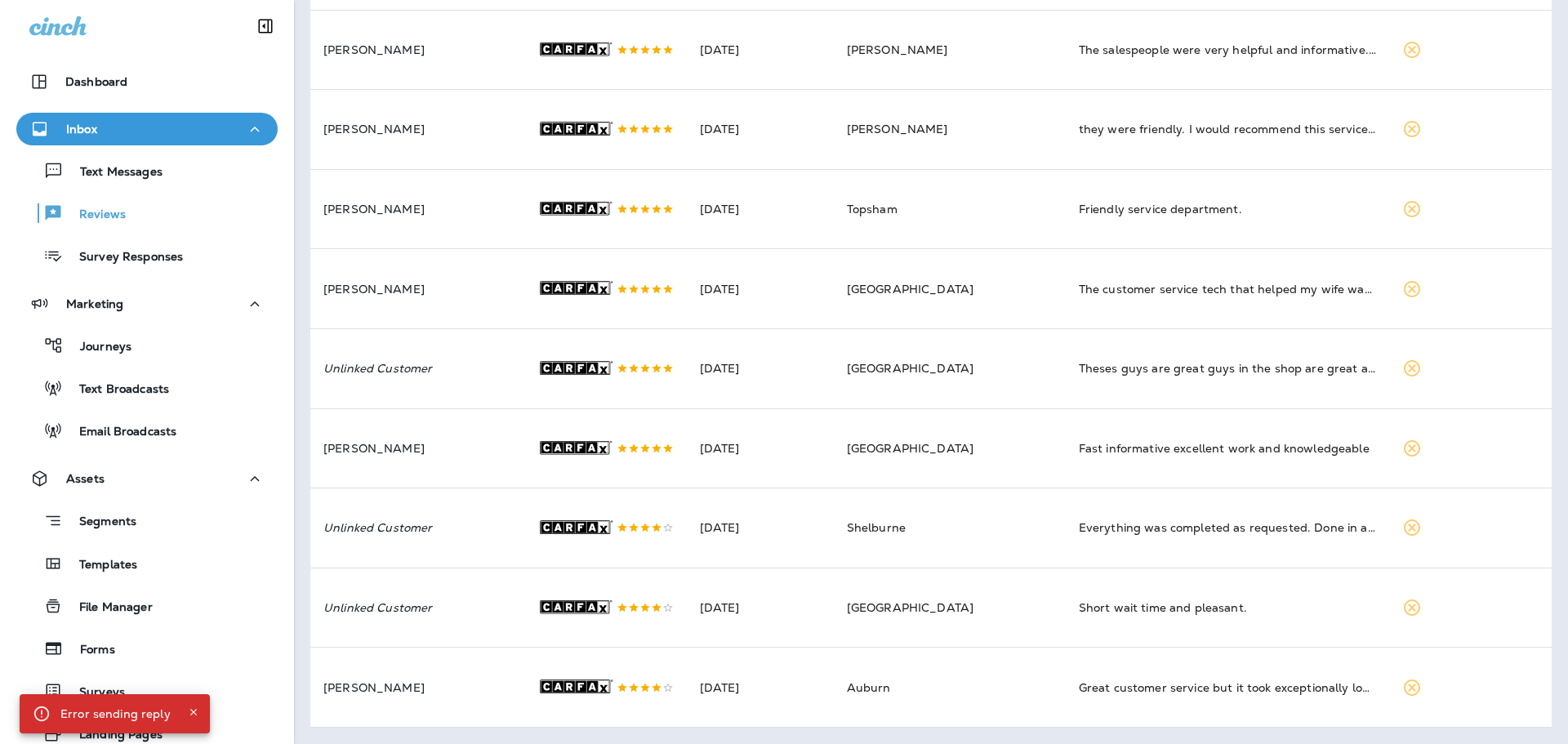
scroll to position [118, 0]
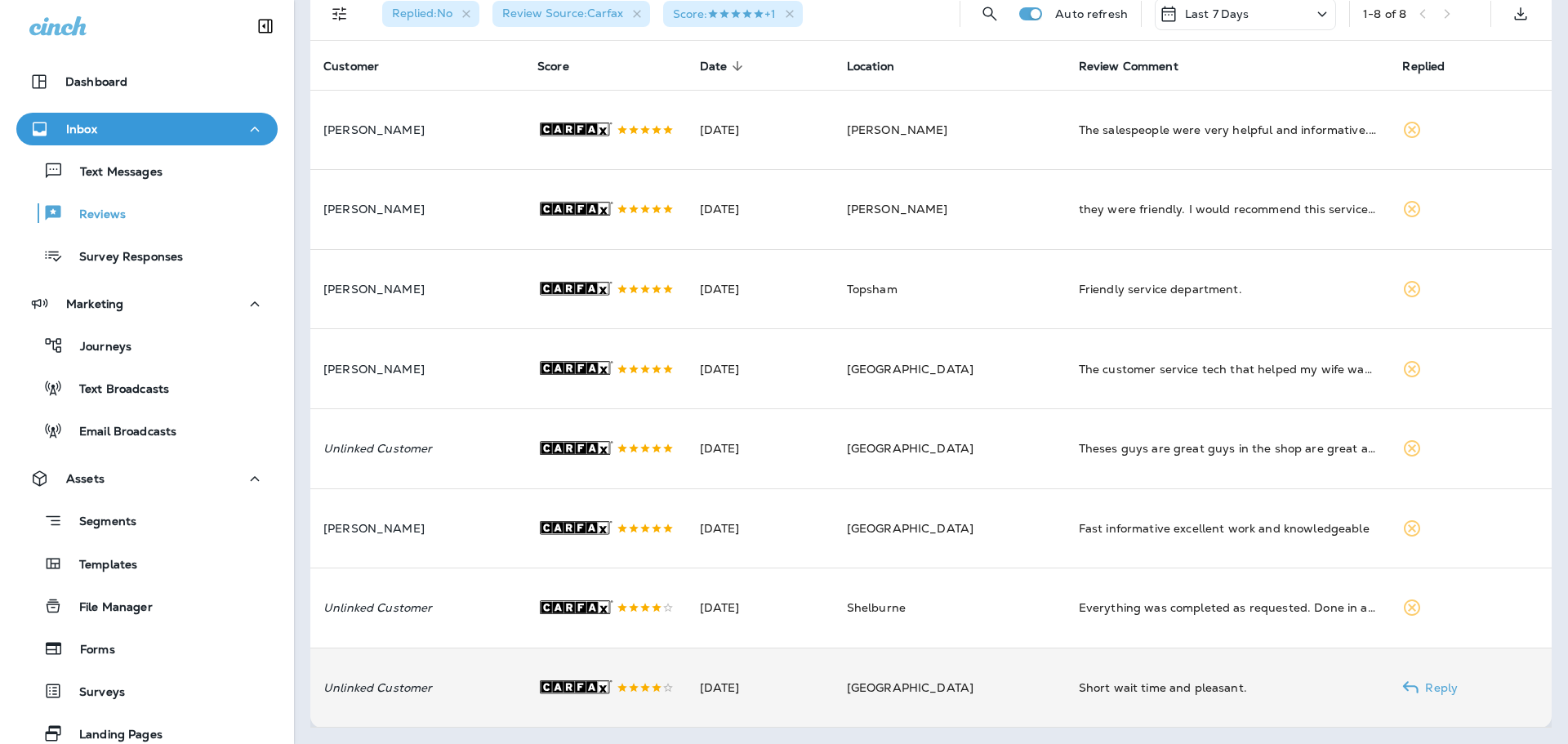
click at [508, 700] on td "Unlinked Customer" at bounding box center [417, 688] width 214 height 80
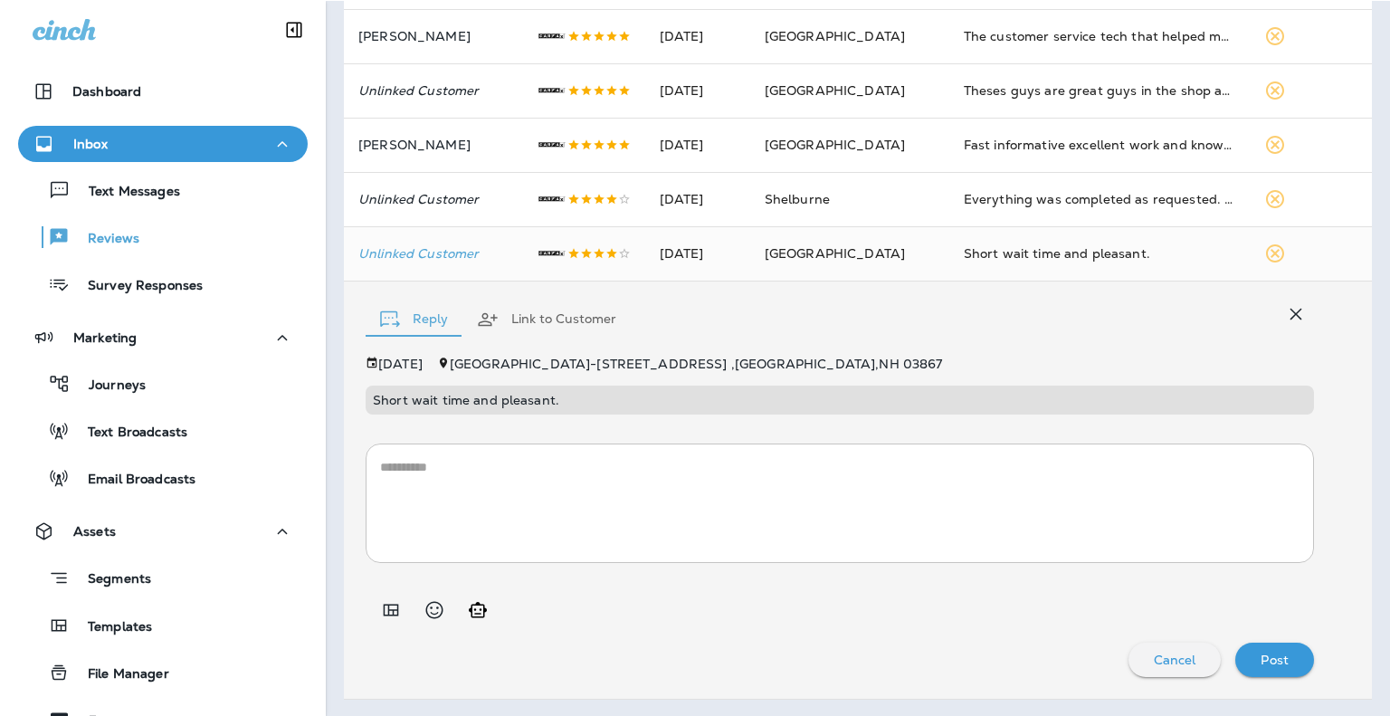
scroll to position [344, 0]
